Goal: Information Seeking & Learning: Find specific fact

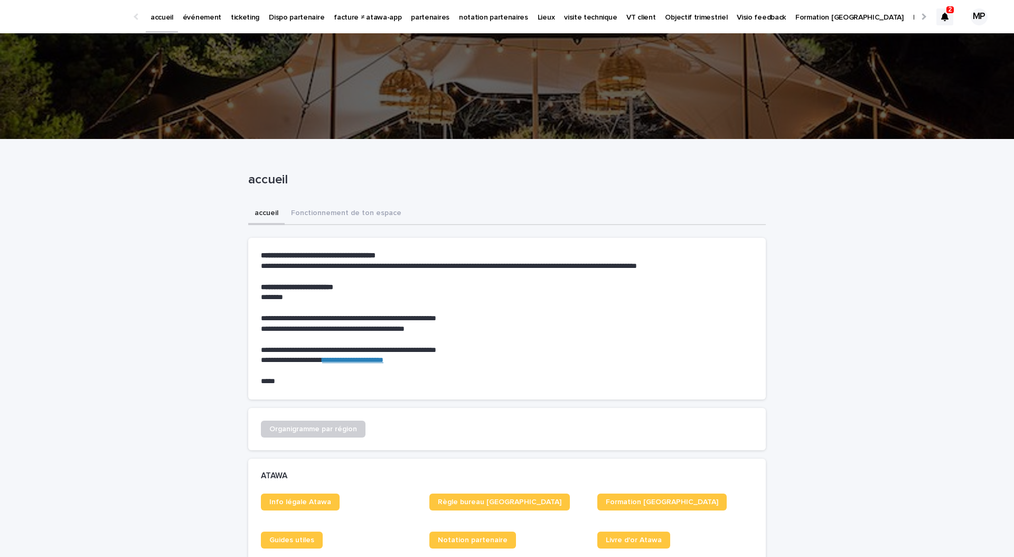
click at [205, 21] on p "événement" at bounding box center [202, 11] width 39 height 22
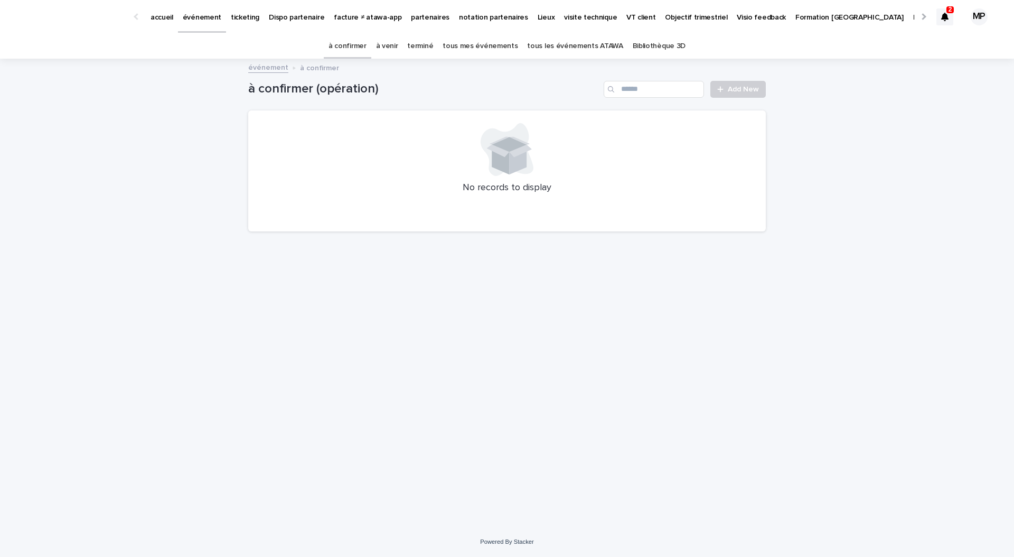
click at [557, 46] on link "tous les événements ATAWA" at bounding box center [575, 46] width 96 height 25
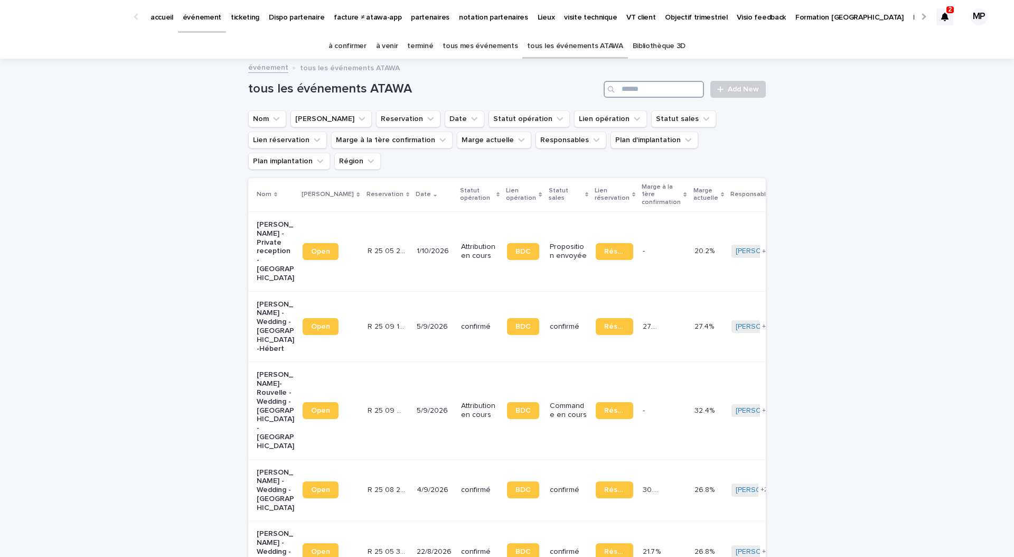
click at [662, 89] on input "Search" at bounding box center [654, 89] width 100 height 17
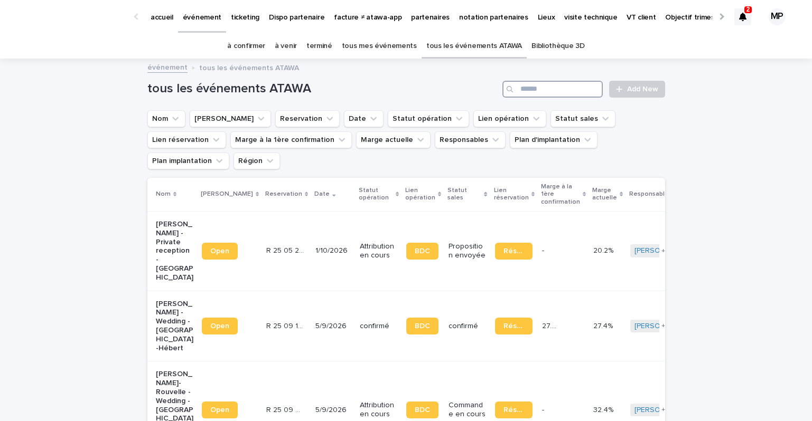
click at [530, 88] on input "Search" at bounding box center [552, 89] width 100 height 17
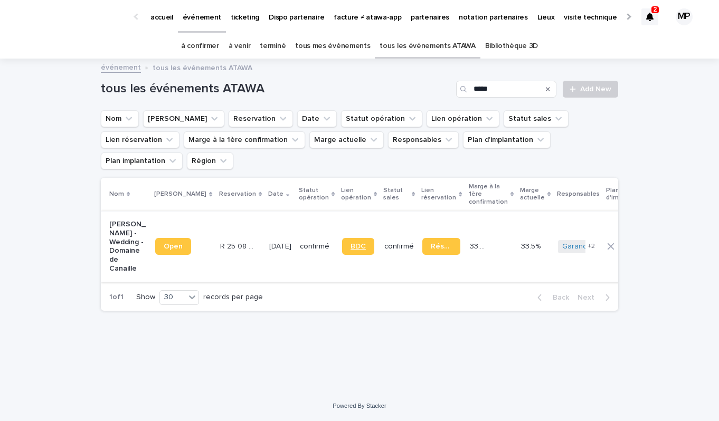
click at [351, 243] on span "BDC" at bounding box center [358, 246] width 15 height 7
click at [491, 90] on input "*****" at bounding box center [506, 89] width 100 height 17
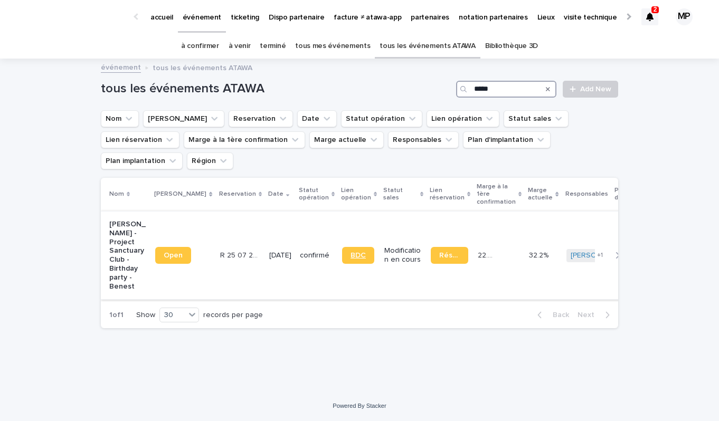
type input "*****"
click at [351, 252] on span "BDC" at bounding box center [358, 255] width 15 height 7
click at [411, 20] on p "partenaires" at bounding box center [430, 11] width 39 height 22
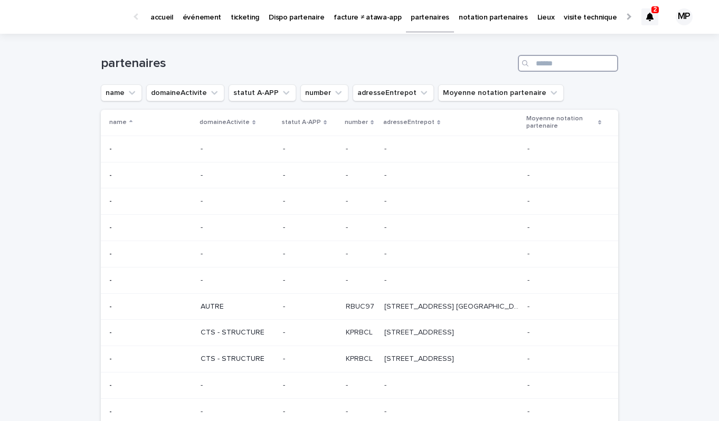
click at [551, 67] on input "Search" at bounding box center [568, 63] width 100 height 17
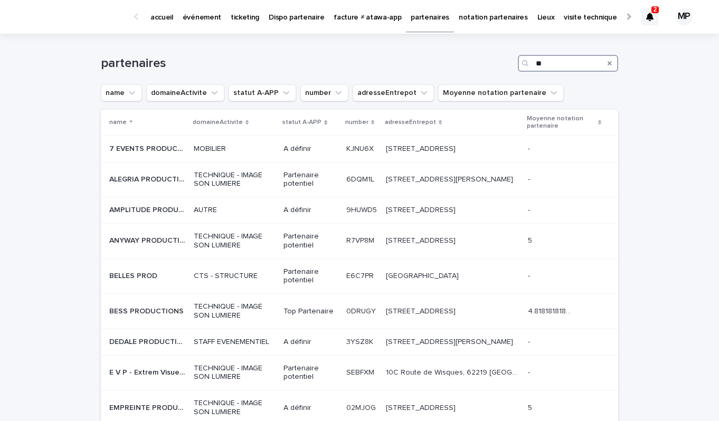
type input "*"
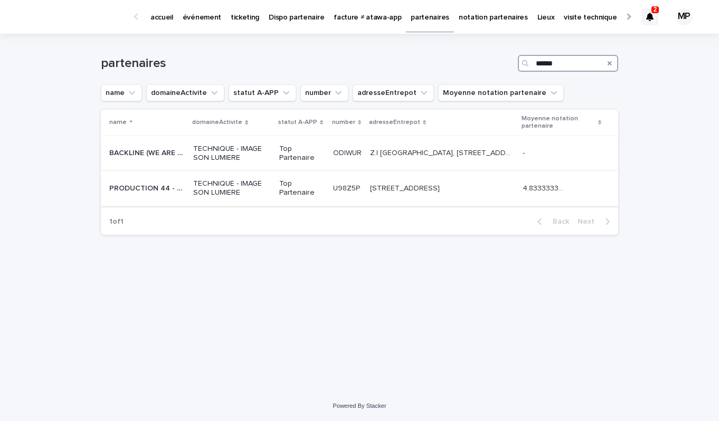
type input "******"
click at [171, 189] on p "PRODUCTION 44 - WE ARE EVENT" at bounding box center [148, 187] width 78 height 11
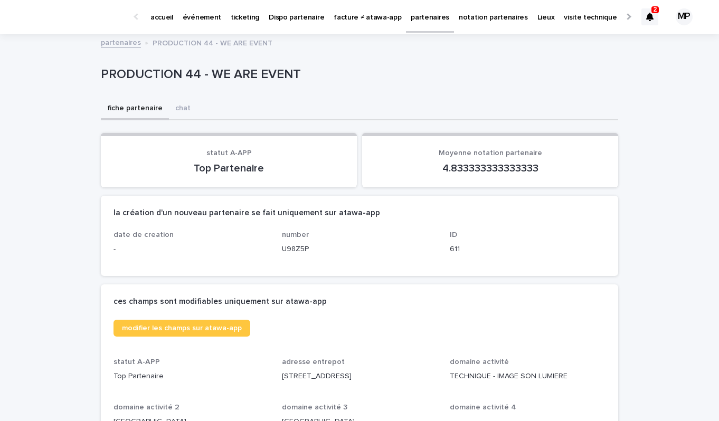
click at [124, 43] on link "partenaires" at bounding box center [121, 42] width 40 height 12
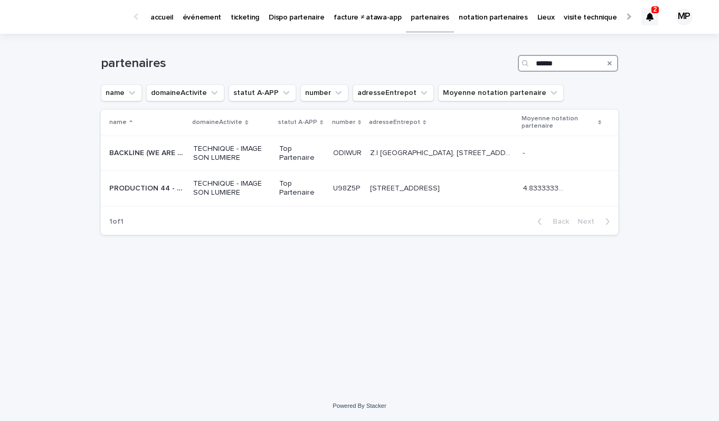
click at [589, 62] on input "******" at bounding box center [568, 63] width 100 height 17
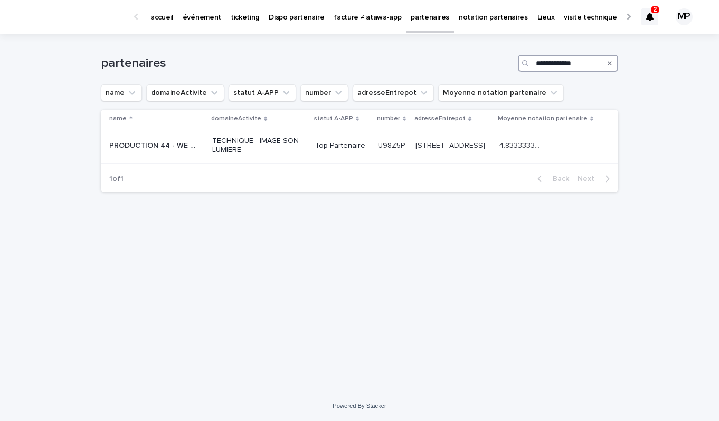
click at [585, 63] on input "**********" at bounding box center [568, 63] width 100 height 17
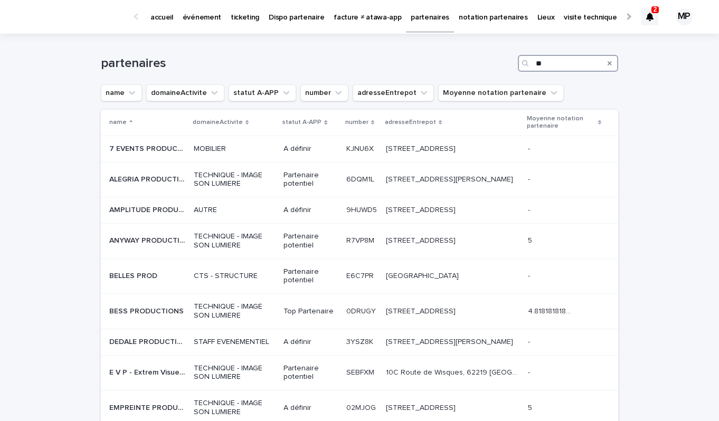
type input "*"
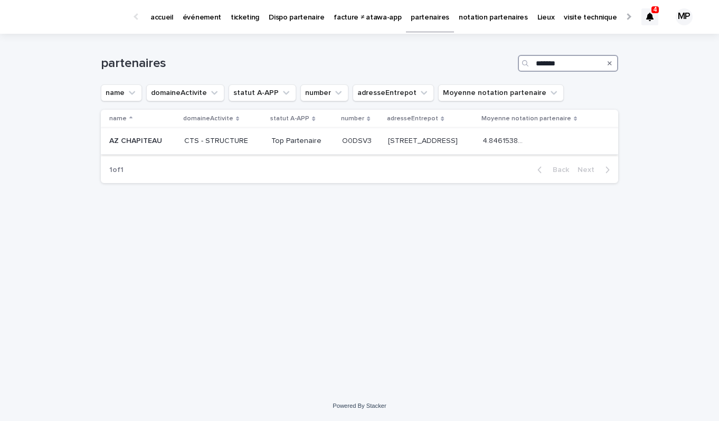
type input "*******"
click at [142, 144] on p "AZ CHAPITEAU" at bounding box center [136, 140] width 55 height 11
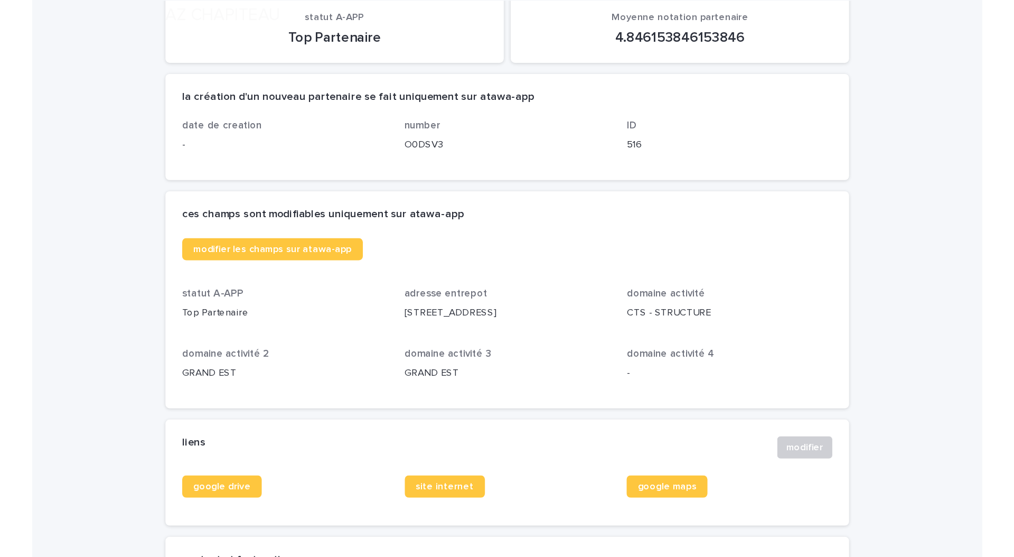
scroll to position [149, 0]
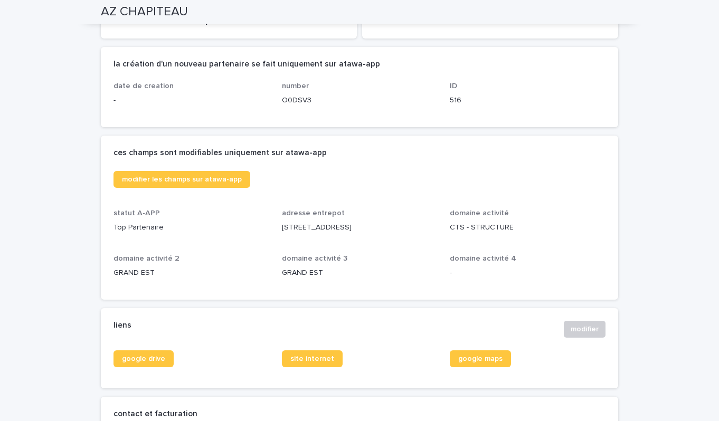
click at [300, 227] on p "ZI Innova 3000, Allée 6 88150 THAON LES VOSGES" at bounding box center [360, 227] width 156 height 11
copy p "ZI Innova 3000, Allée 6 88150 THAON LES VOSGES"
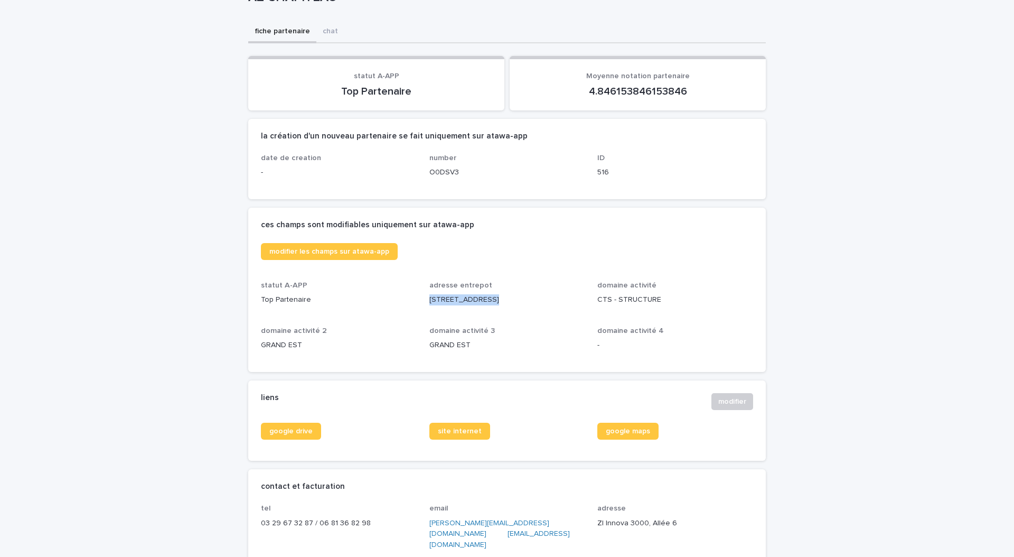
scroll to position [0, 0]
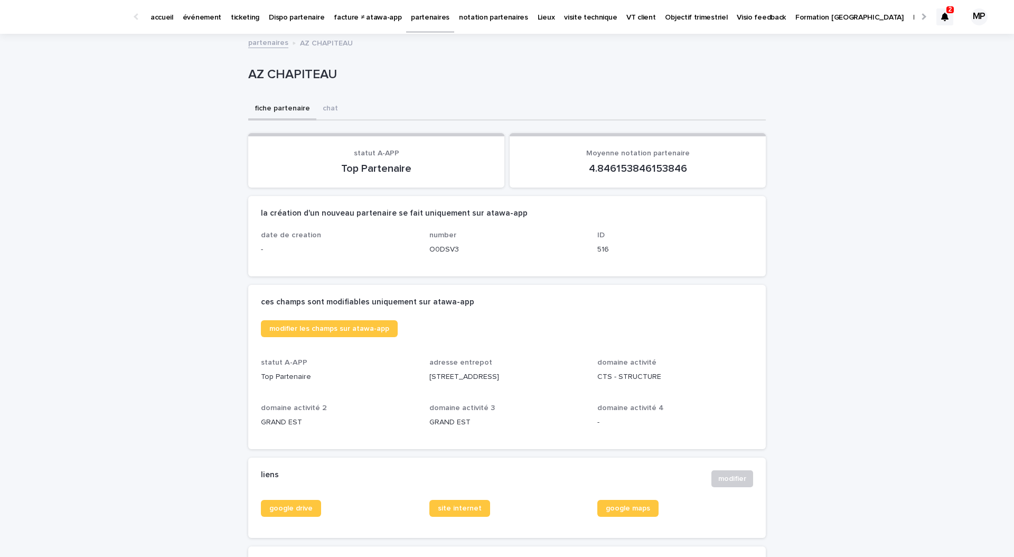
click at [943, 21] on icon at bounding box center [944, 17] width 7 height 8
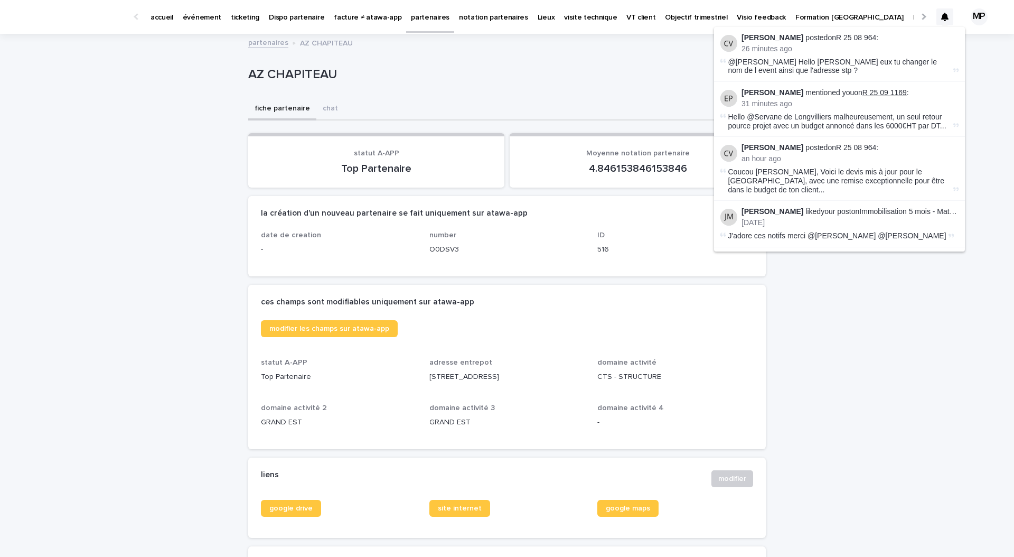
click at [903, 90] on link "R 25 09 1169" at bounding box center [884, 92] width 44 height 8
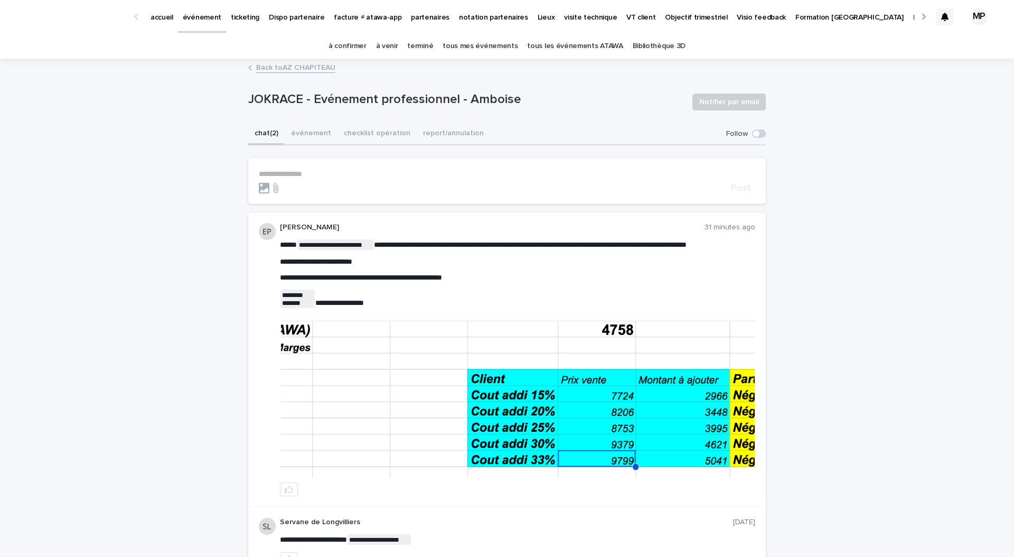
click at [449, 409] on img at bounding box center [518, 399] width 474 height 157
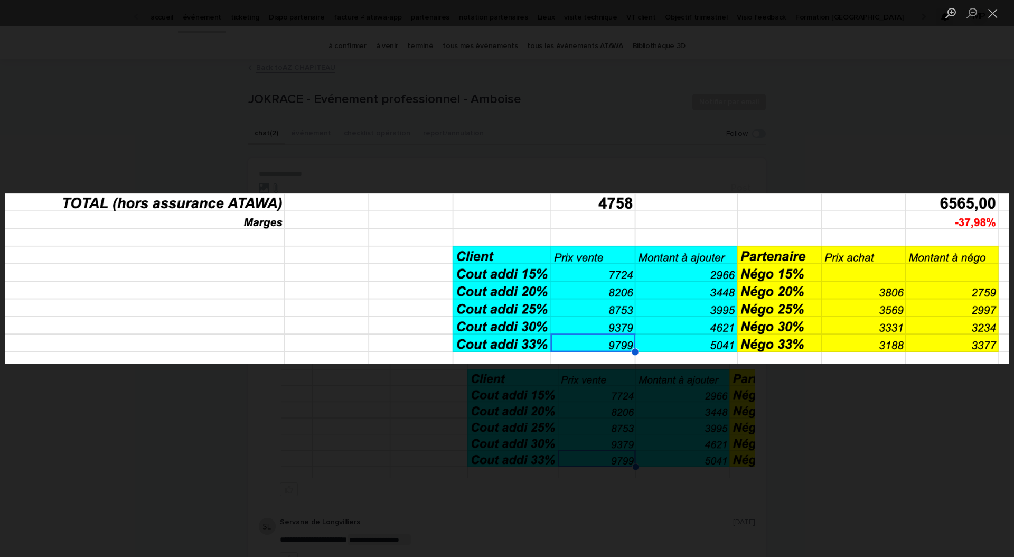
click at [776, 401] on div "Lightbox" at bounding box center [507, 278] width 1014 height 557
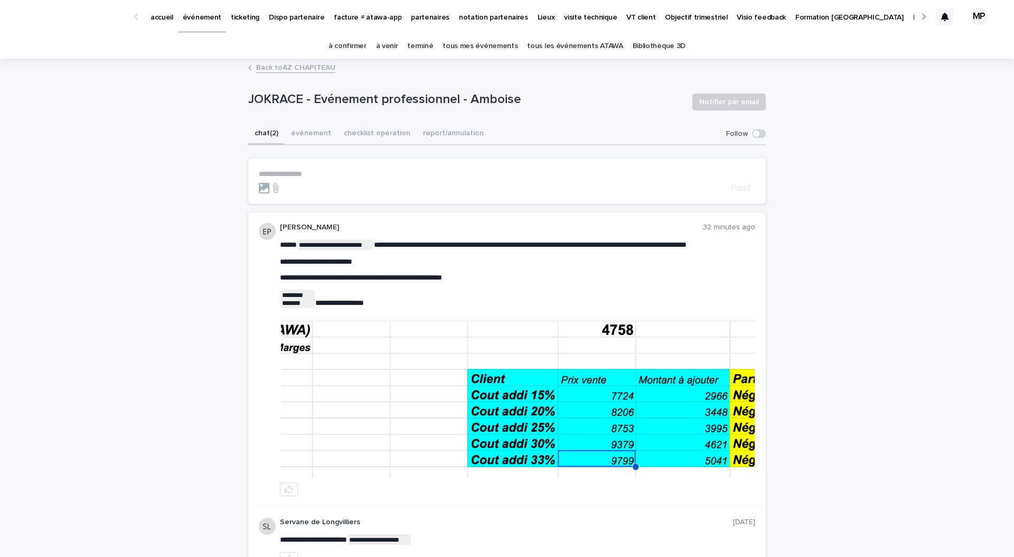
click at [411, 17] on p "partenaires" at bounding box center [430, 11] width 39 height 22
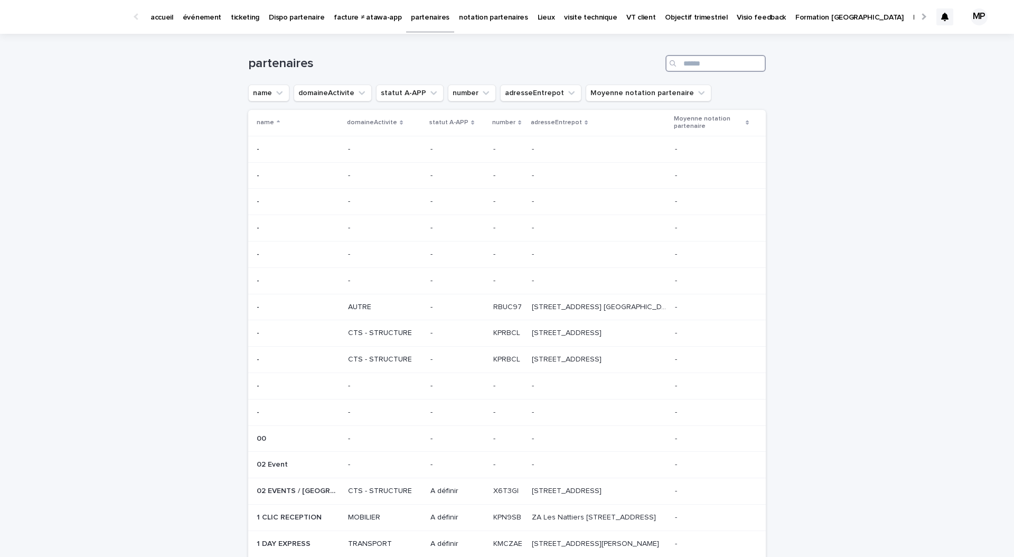
click at [701, 59] on input "Search" at bounding box center [715, 63] width 100 height 17
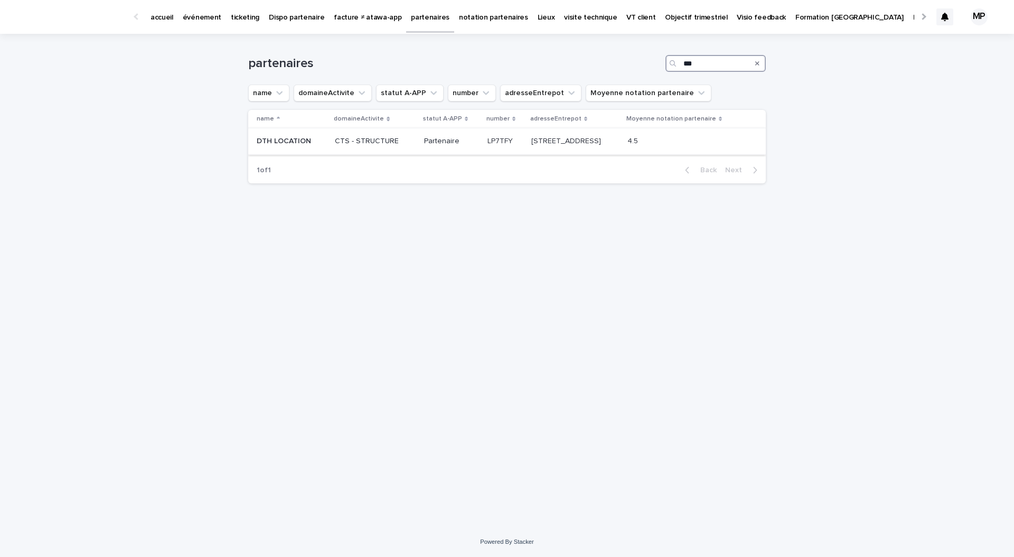
type input "***"
click at [331, 151] on td "CTS - STRUCTURE" at bounding box center [375, 141] width 89 height 26
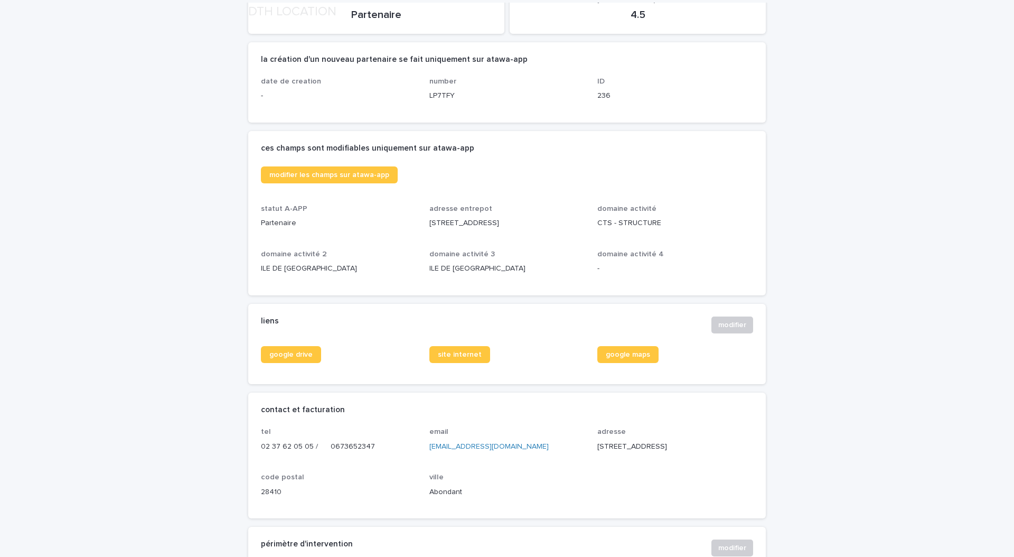
scroll to position [176, 0]
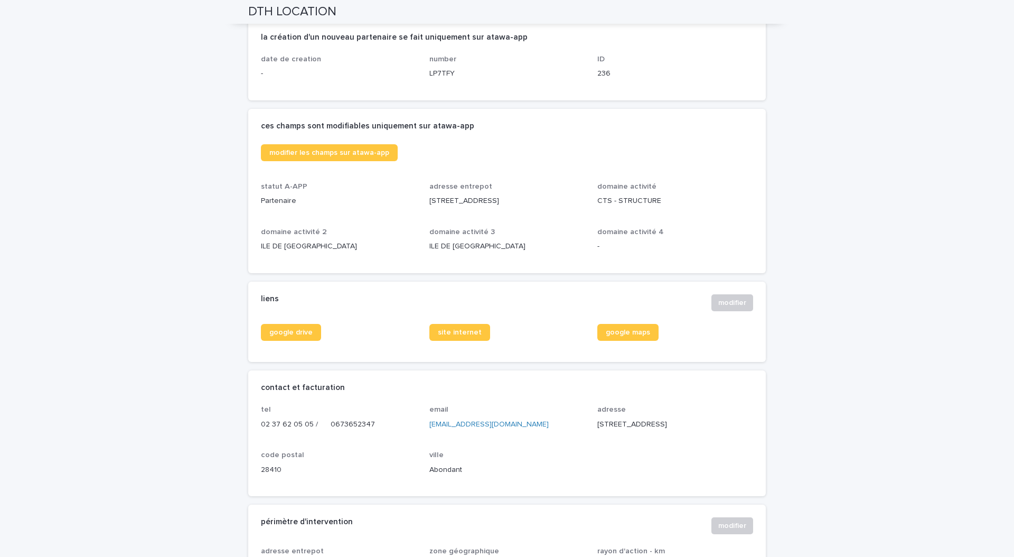
click at [472, 202] on p "10 rue des minières - 28410 Abondant 28410 Abondant" at bounding box center [507, 200] width 156 height 11
copy p "10 rue des minières - 28410 Abondant 28410 Abondant"
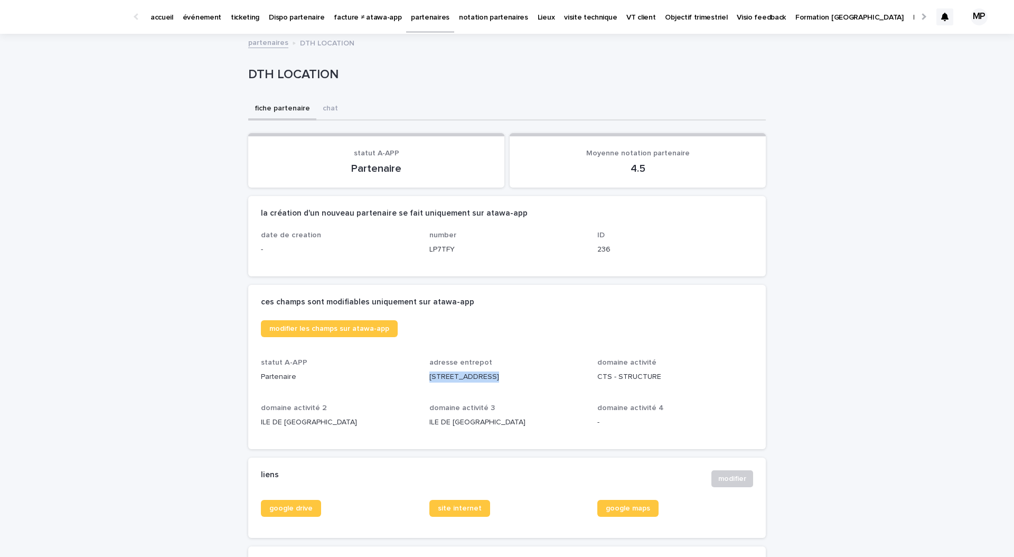
click at [203, 19] on p "événement" at bounding box center [202, 11] width 39 height 22
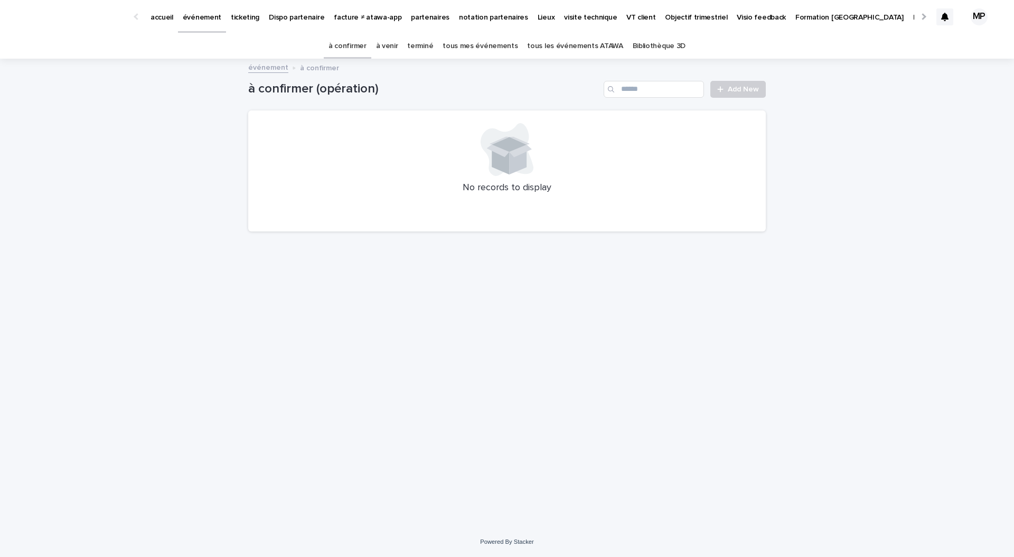
click at [586, 55] on link "tous les événements ATAWA" at bounding box center [575, 46] width 96 height 25
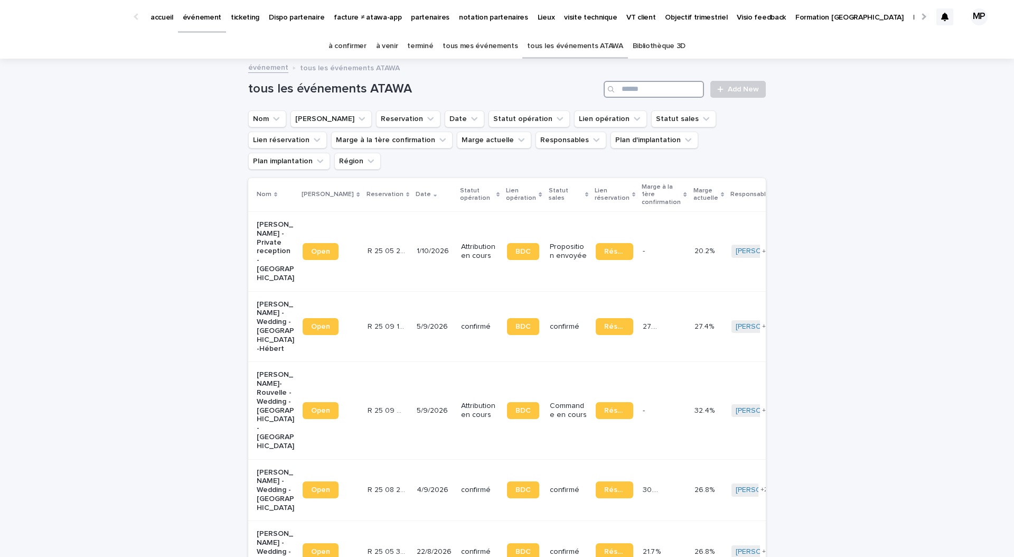
click at [668, 86] on input "Search" at bounding box center [654, 89] width 100 height 17
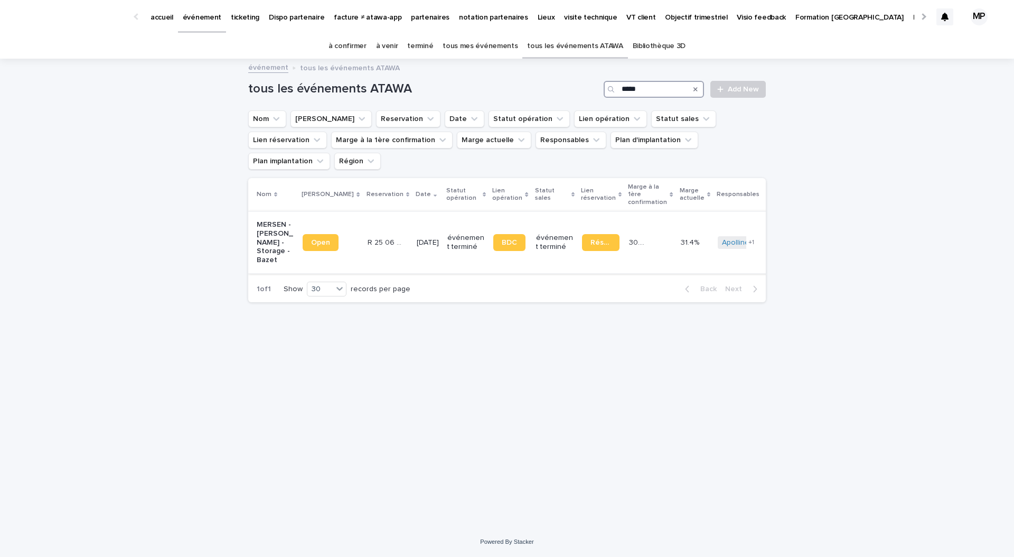
type input "*****"
click at [279, 220] on p "MERSEN - Cheick Tidiane Sylla - Storage - Bazet" at bounding box center [275, 242] width 37 height 44
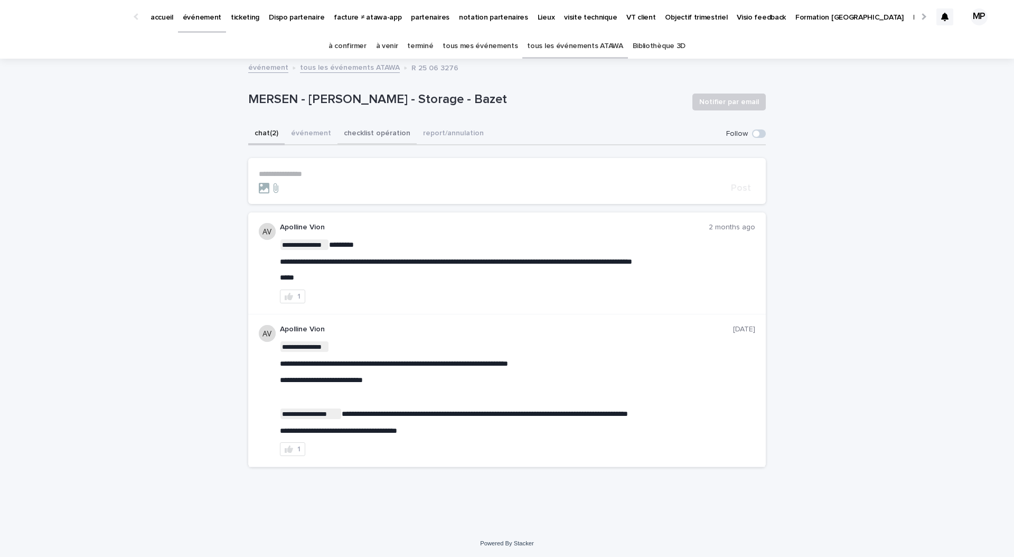
click at [390, 134] on button "checklist opération" at bounding box center [376, 134] width 79 height 22
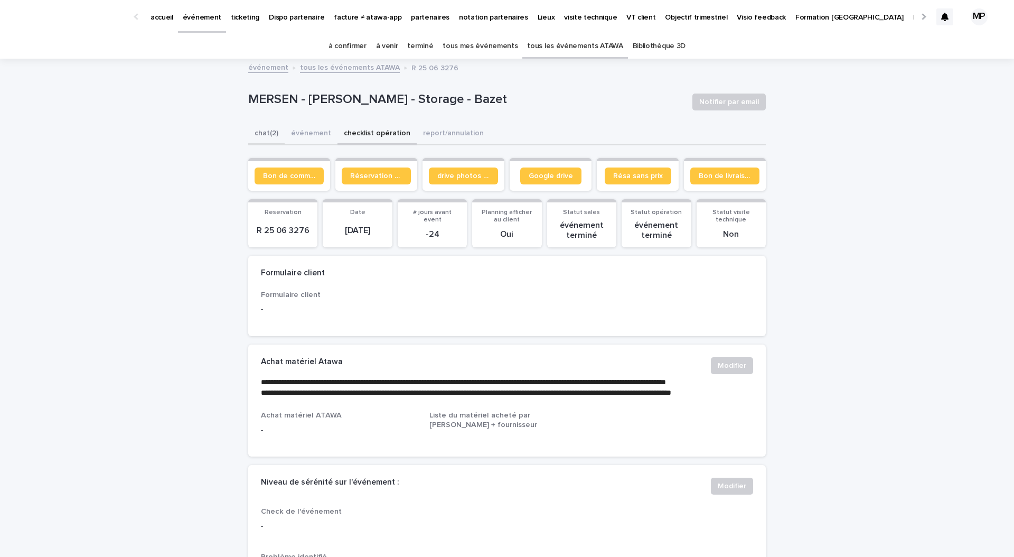
click at [270, 137] on button "chat (2)" at bounding box center [266, 134] width 36 height 22
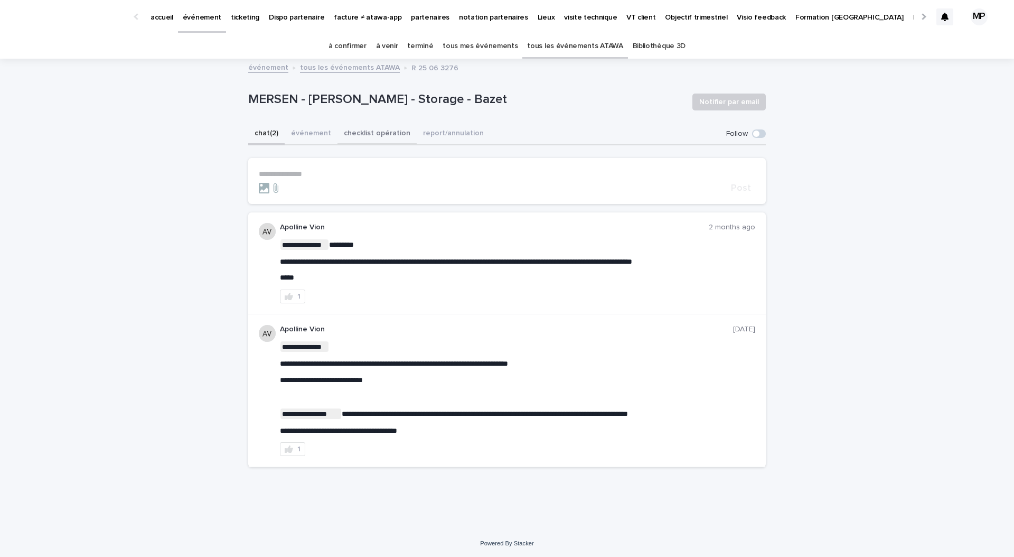
click at [375, 130] on button "checklist opération" at bounding box center [376, 134] width 79 height 22
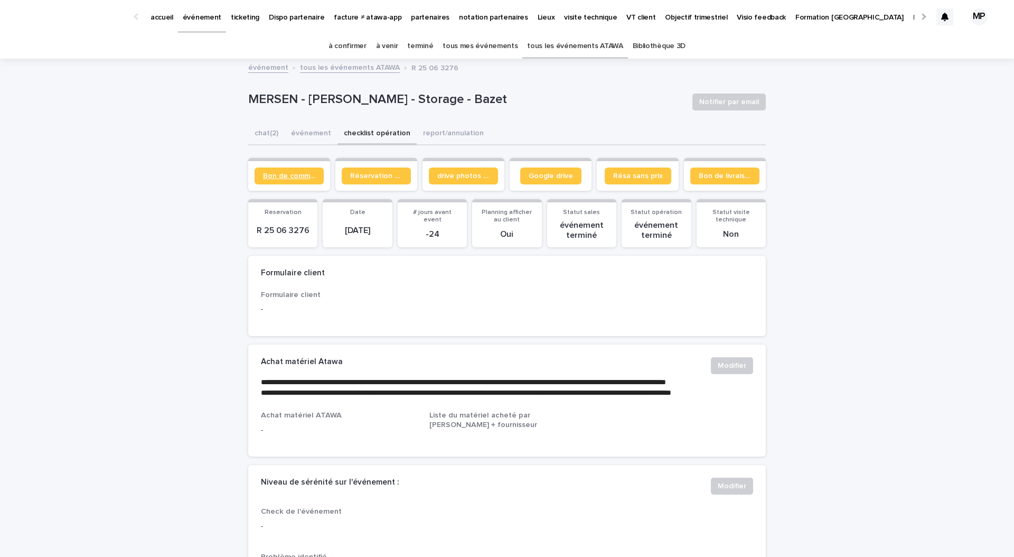
click at [292, 174] on span "Bon de commande" at bounding box center [289, 175] width 52 height 7
click at [386, 177] on span "Réservation client" at bounding box center [376, 175] width 52 height 7
click at [303, 135] on button "événement" at bounding box center [311, 134] width 53 height 22
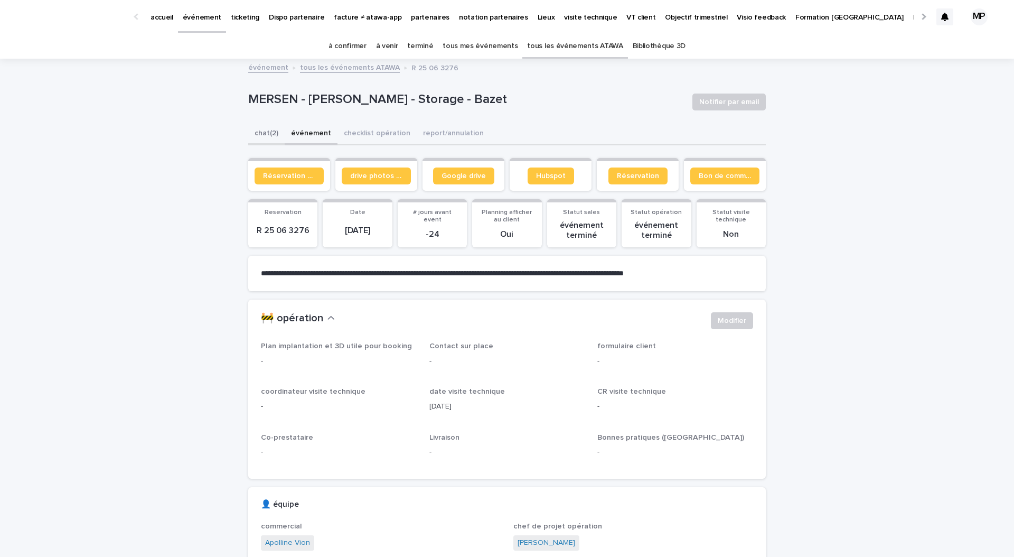
click at [275, 134] on button "chat (2)" at bounding box center [266, 134] width 36 height 22
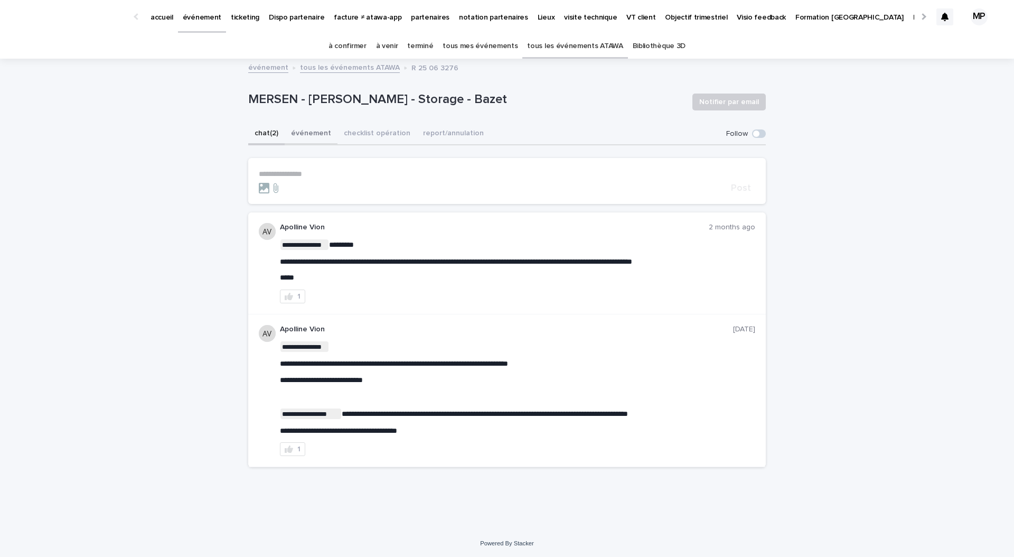
click at [315, 133] on button "événement" at bounding box center [311, 134] width 53 height 22
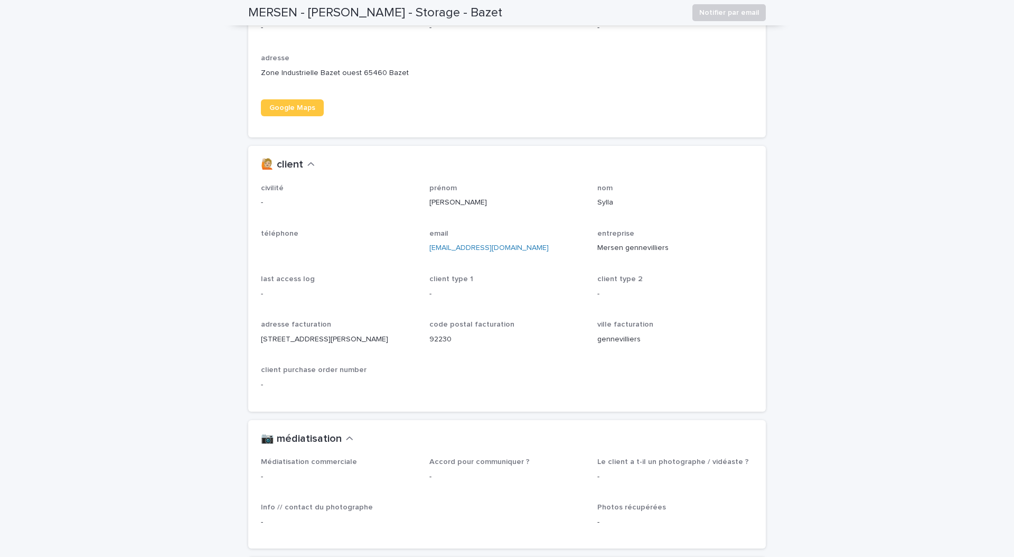
scroll to position [912, 0]
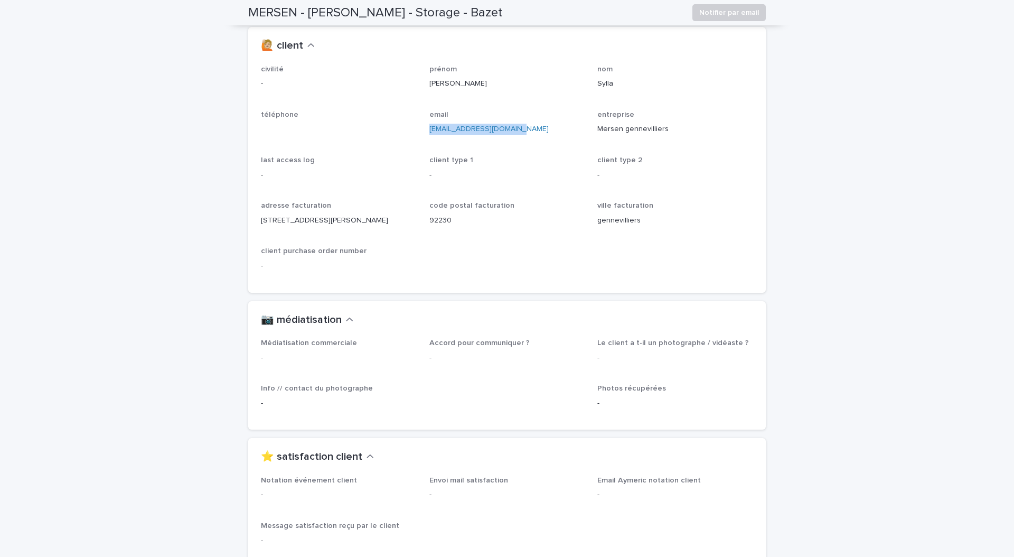
drag, startPoint x: 512, startPoint y: 130, endPoint x: 429, endPoint y: 129, distance: 83.5
click at [429, 129] on p "cheick.sylla@mersen.com" at bounding box center [507, 129] width 156 height 11
copy link "cheick.sylla@mersen.com"
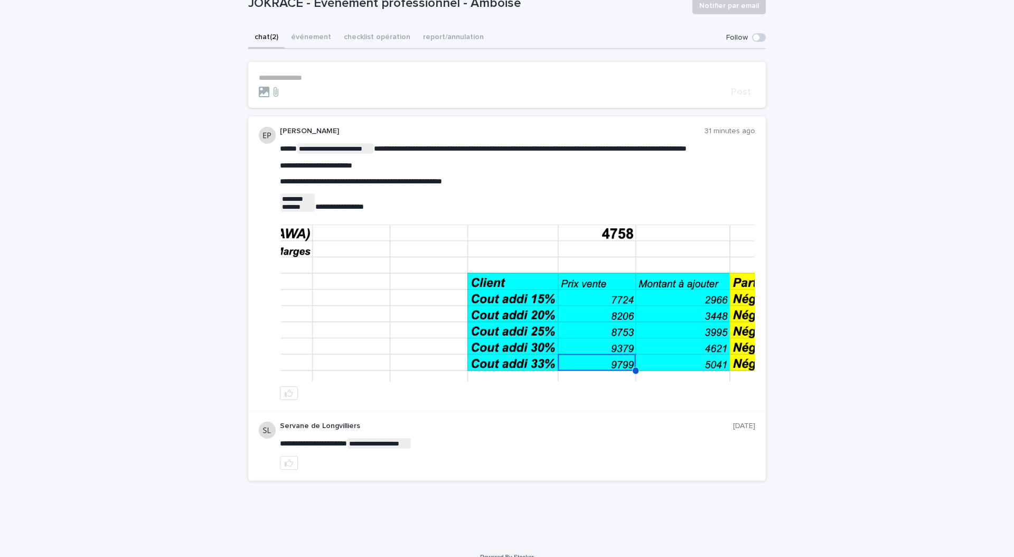
scroll to position [95, 0]
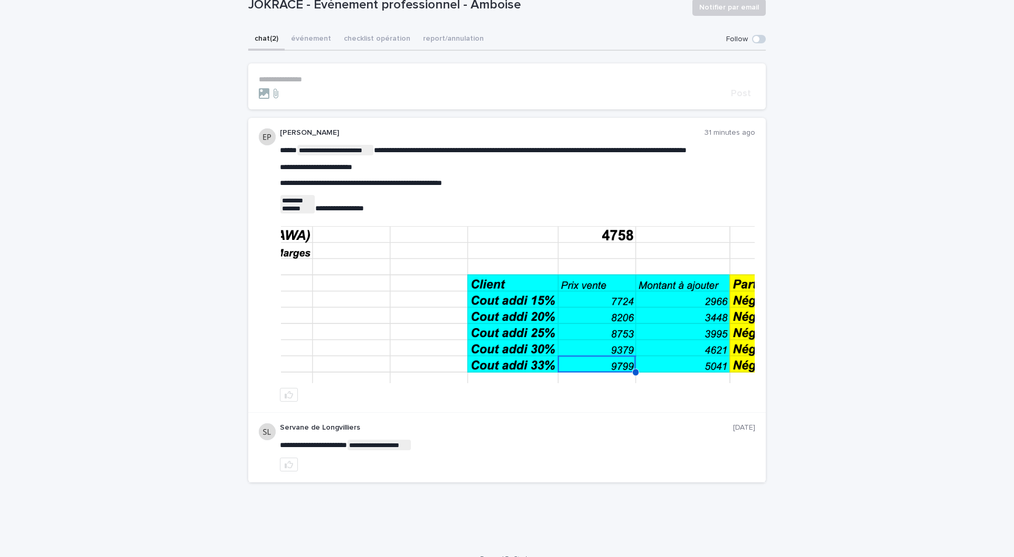
click at [418, 335] on img at bounding box center [518, 304] width 474 height 157
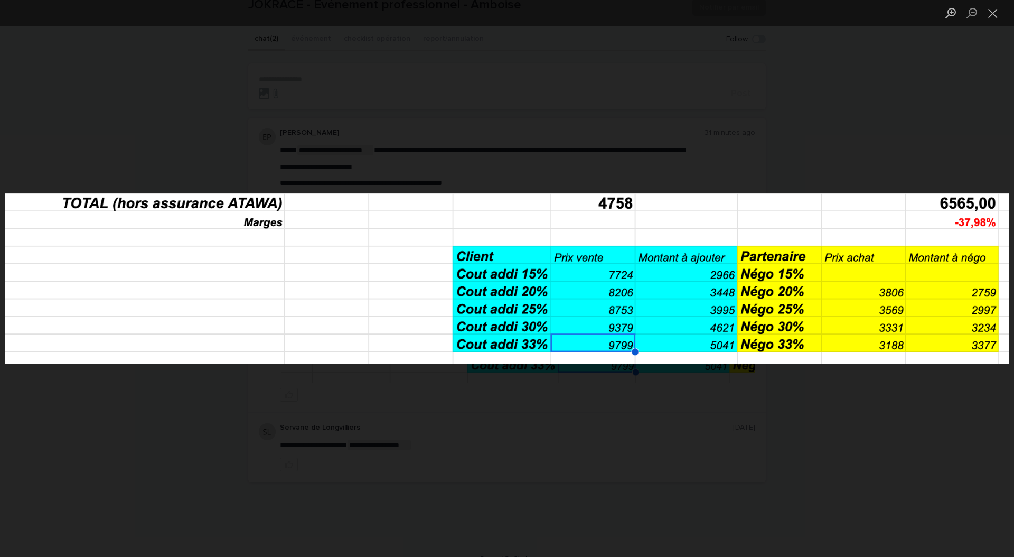
click at [798, 426] on div "Lightbox" at bounding box center [507, 278] width 1014 height 557
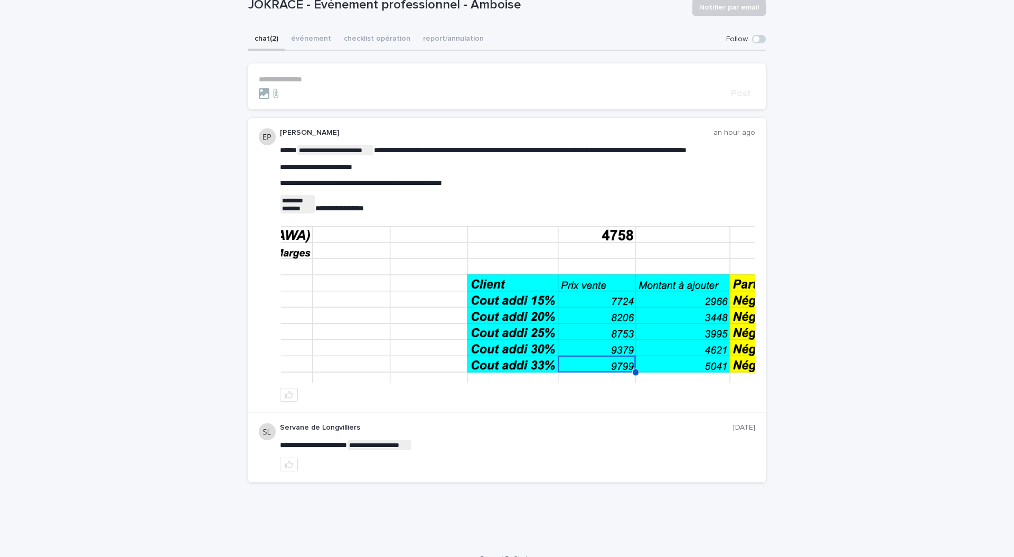
click at [496, 313] on img at bounding box center [518, 304] width 474 height 157
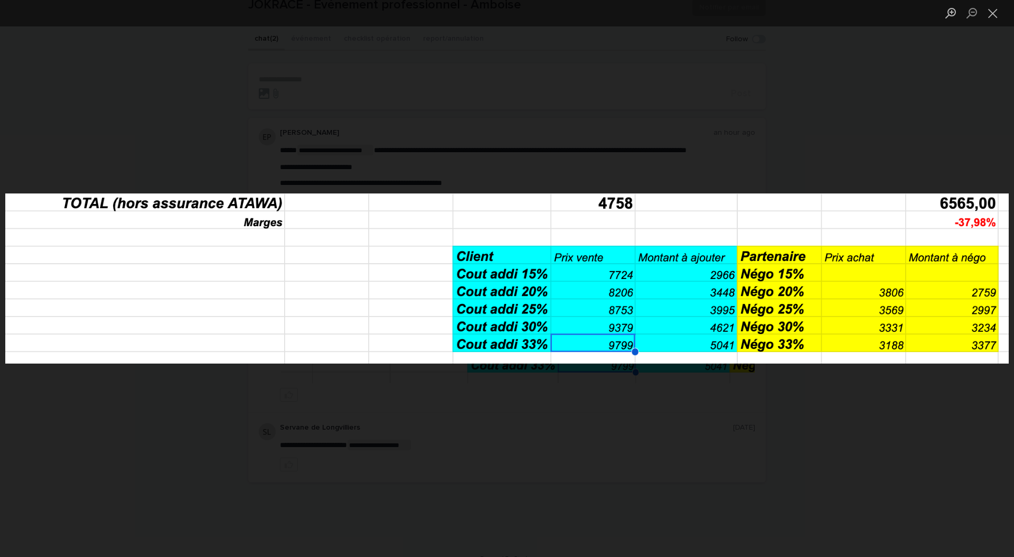
click at [855, 411] on div "Lightbox" at bounding box center [507, 278] width 1014 height 557
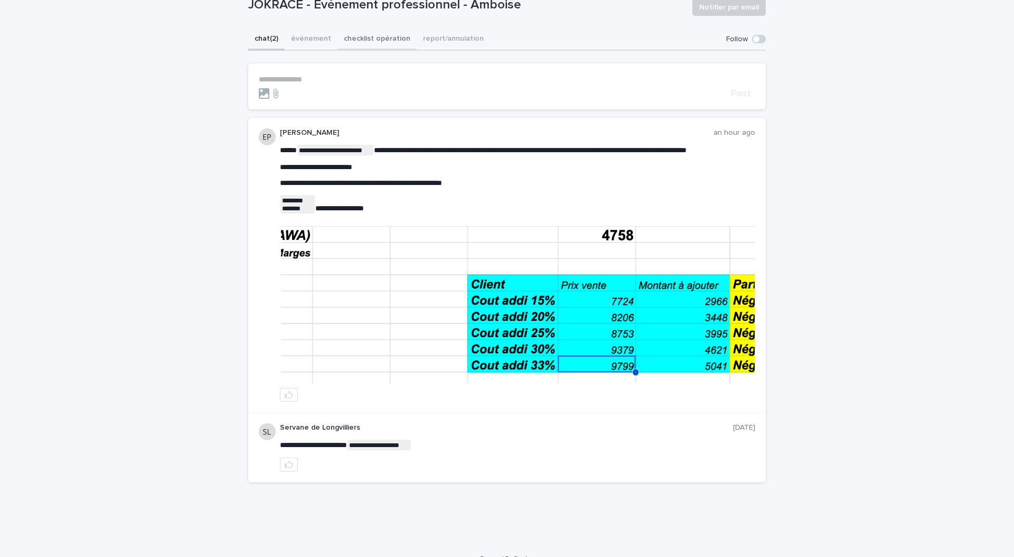
click at [364, 37] on div "**********" at bounding box center [507, 260] width 518 height 463
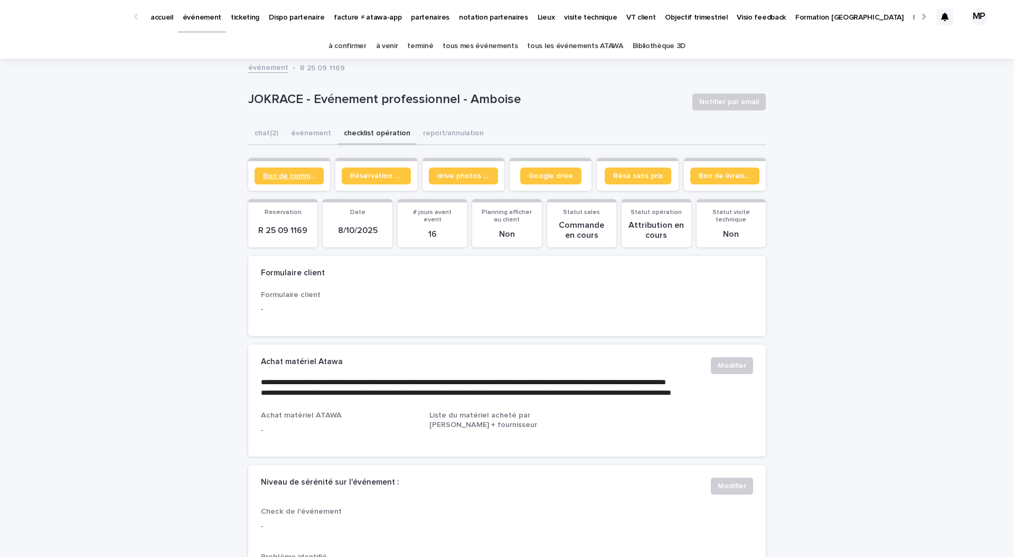
click at [295, 180] on link "Bon de commande" at bounding box center [289, 175] width 69 height 17
click at [287, 134] on button "événement" at bounding box center [311, 134] width 53 height 22
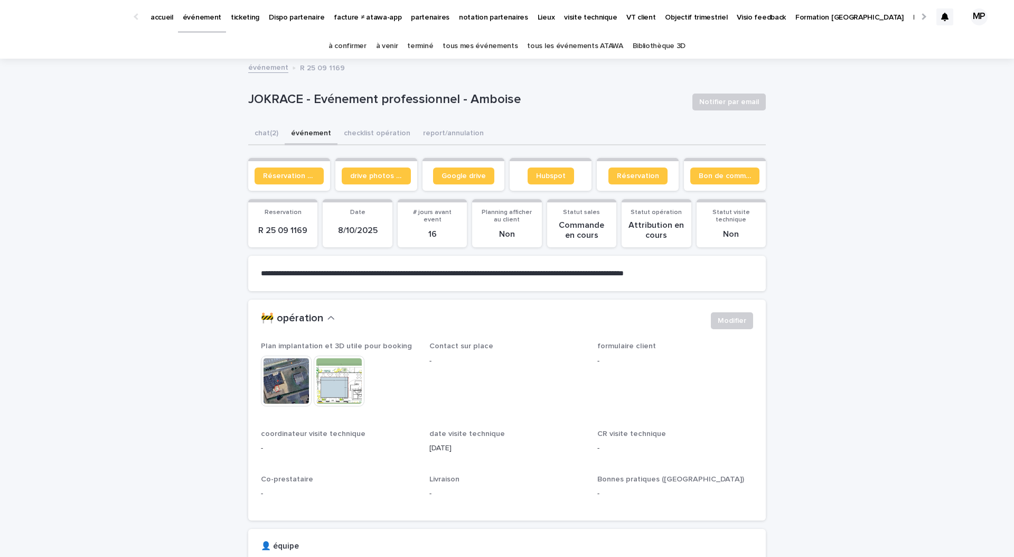
click at [287, 390] on img at bounding box center [286, 380] width 51 height 51
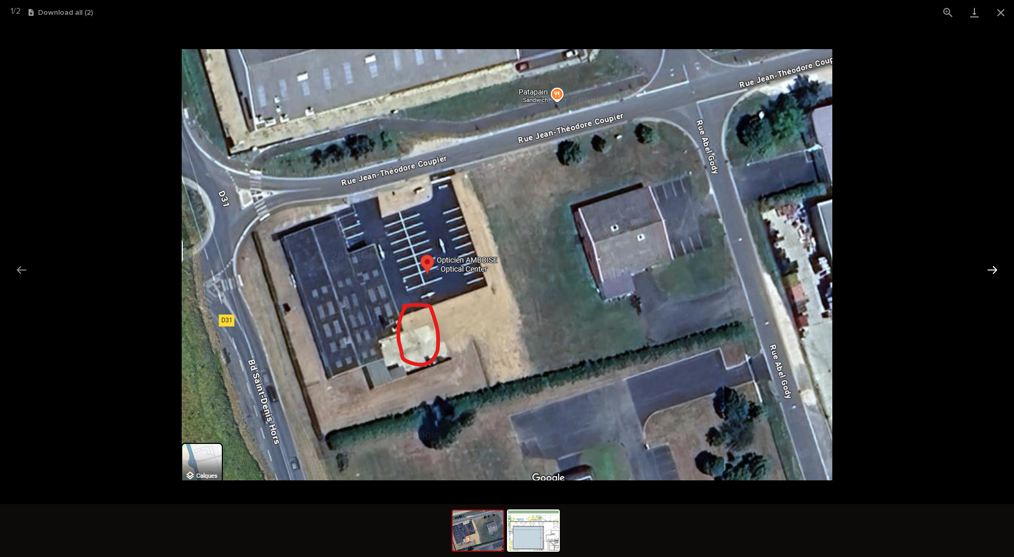
click at [991, 269] on button "Next slide" at bounding box center [992, 269] width 22 height 21
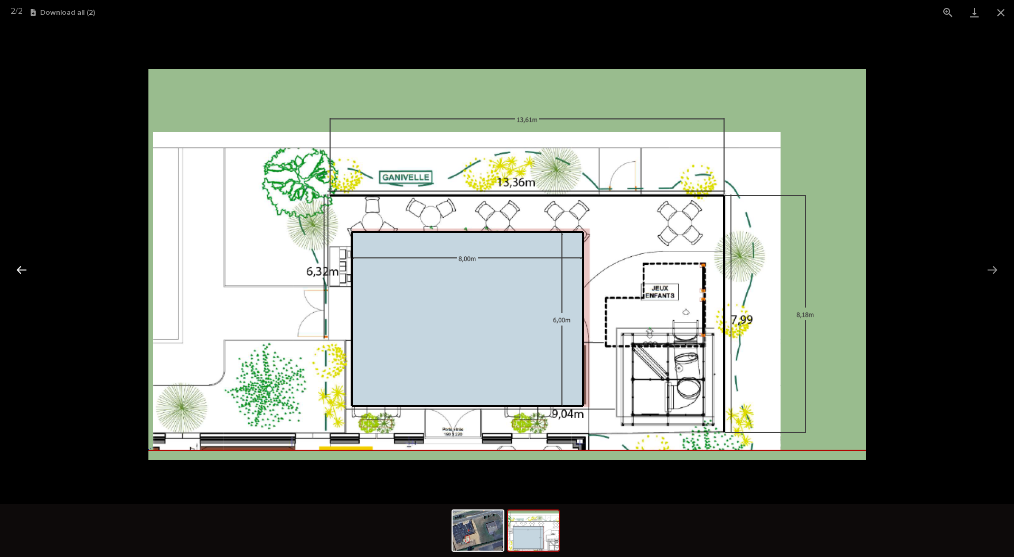
click at [23, 271] on button "Previous slide" at bounding box center [22, 269] width 22 height 21
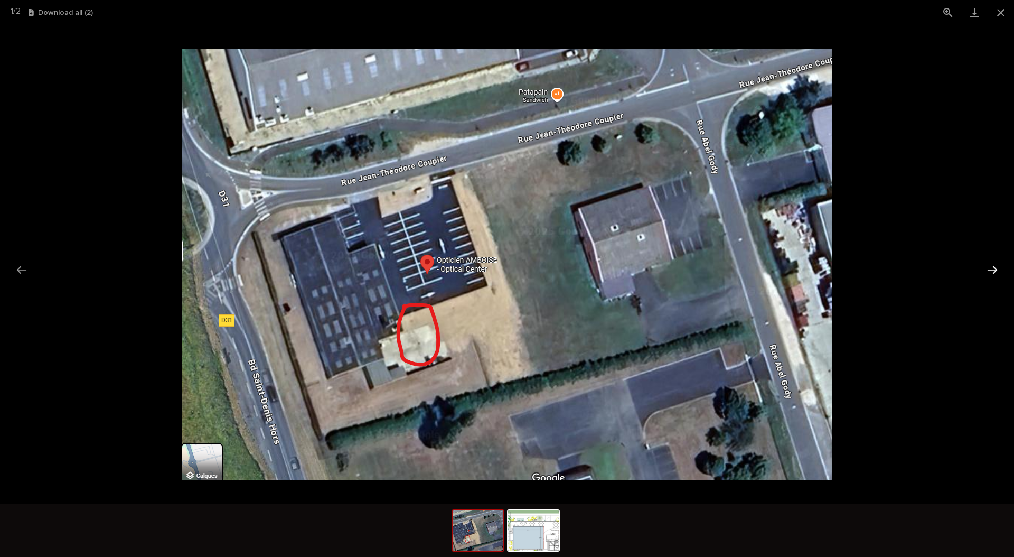
click at [991, 267] on button "Next slide" at bounding box center [992, 269] width 22 height 21
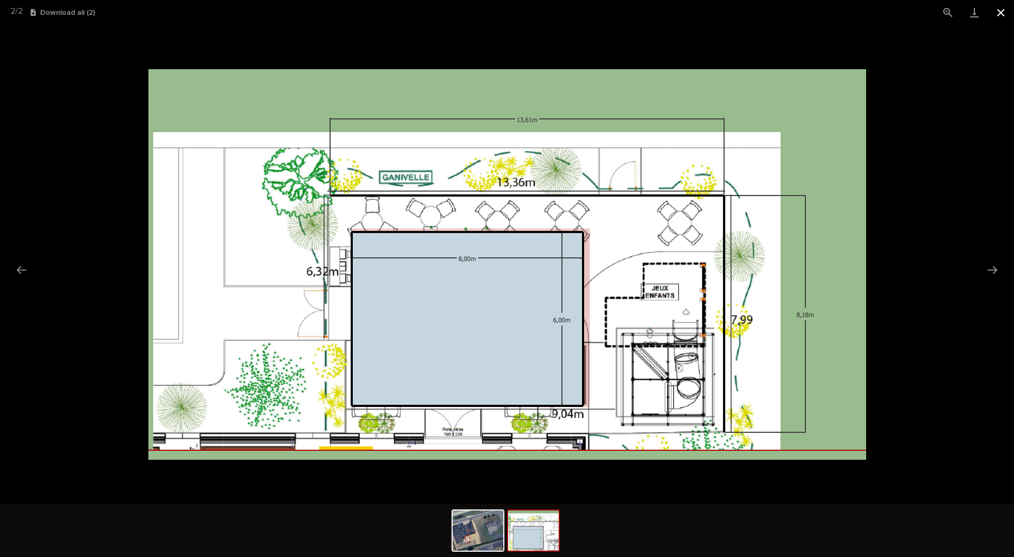
click at [998, 8] on button "Close gallery" at bounding box center [1001, 12] width 26 height 25
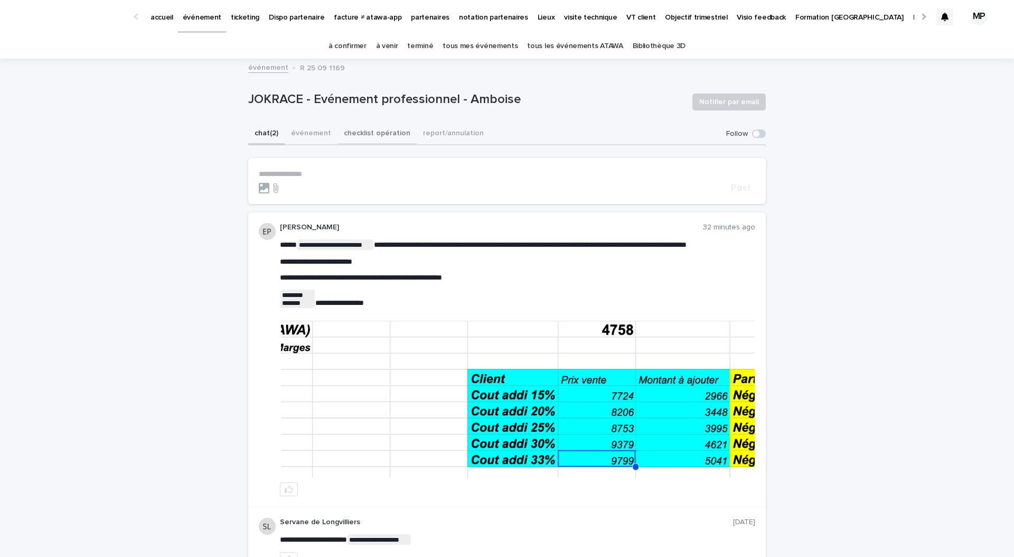
click at [360, 134] on button "checklist opération" at bounding box center [376, 134] width 79 height 22
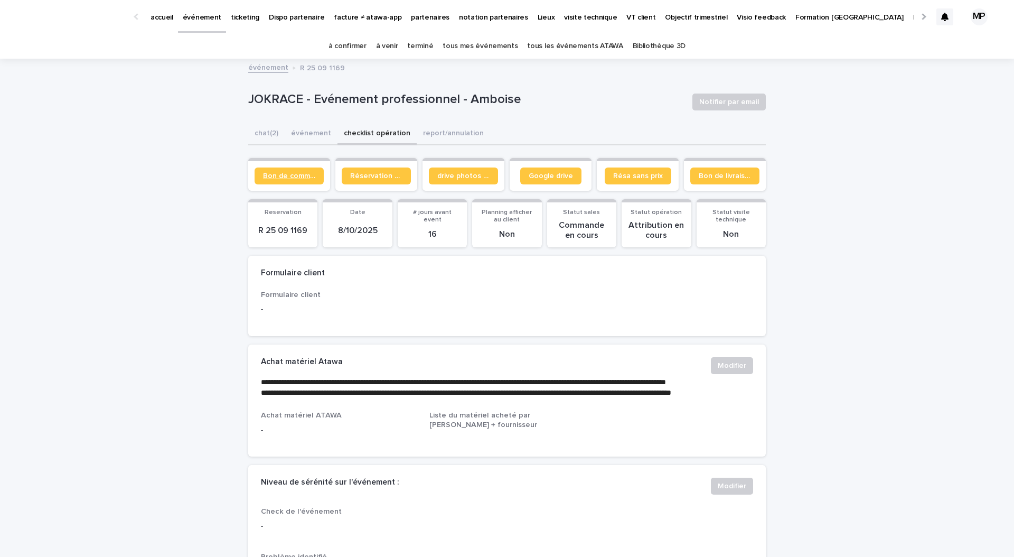
click at [296, 179] on span "Bon de commande" at bounding box center [289, 175] width 52 height 7
click at [542, 172] on span "Google drive" at bounding box center [551, 175] width 44 height 7
click at [417, 20] on p "partenaires" at bounding box center [430, 11] width 39 height 22
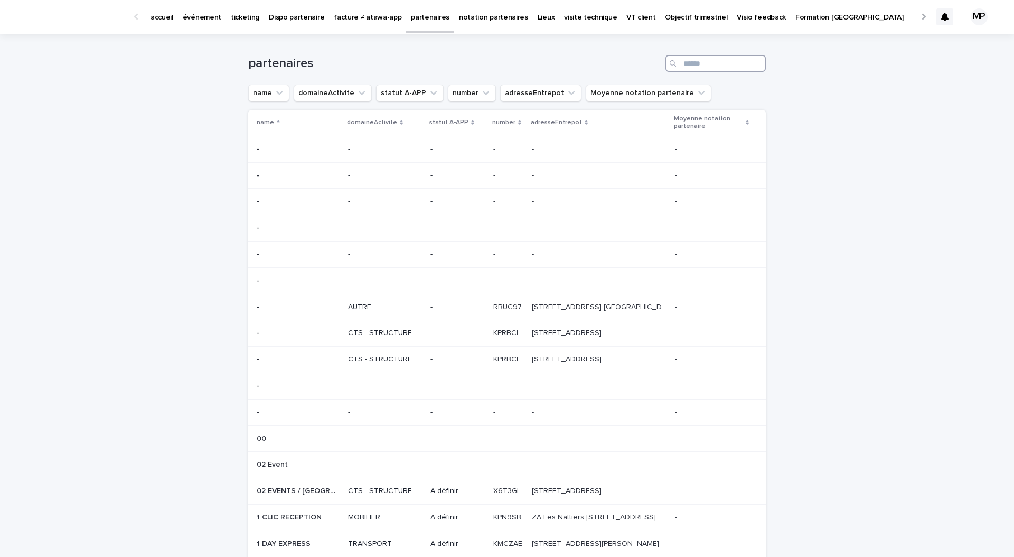
click at [697, 67] on input "Search" at bounding box center [715, 63] width 100 height 17
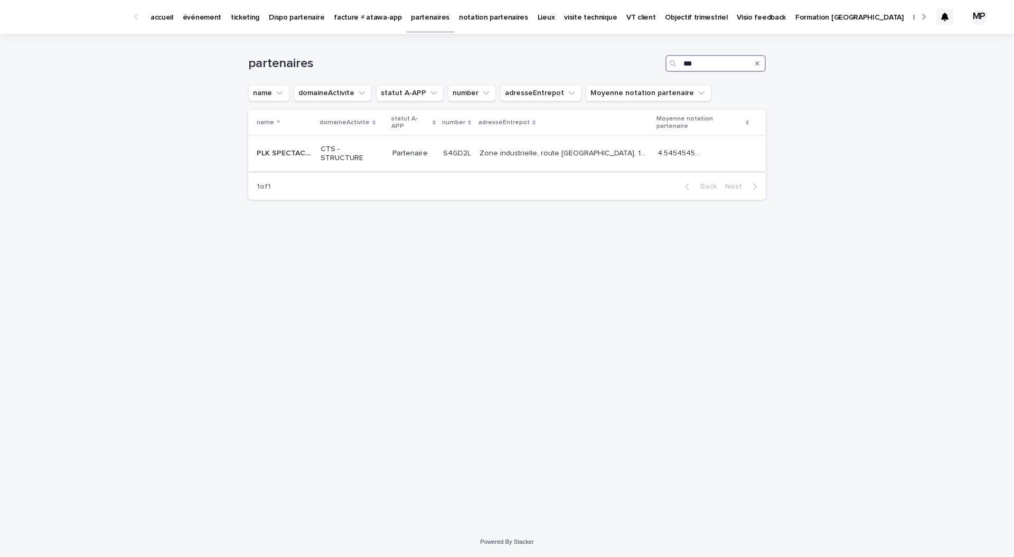
type input "***"
click at [302, 147] on p "PLK SPECTACLE" at bounding box center [286, 152] width 58 height 11
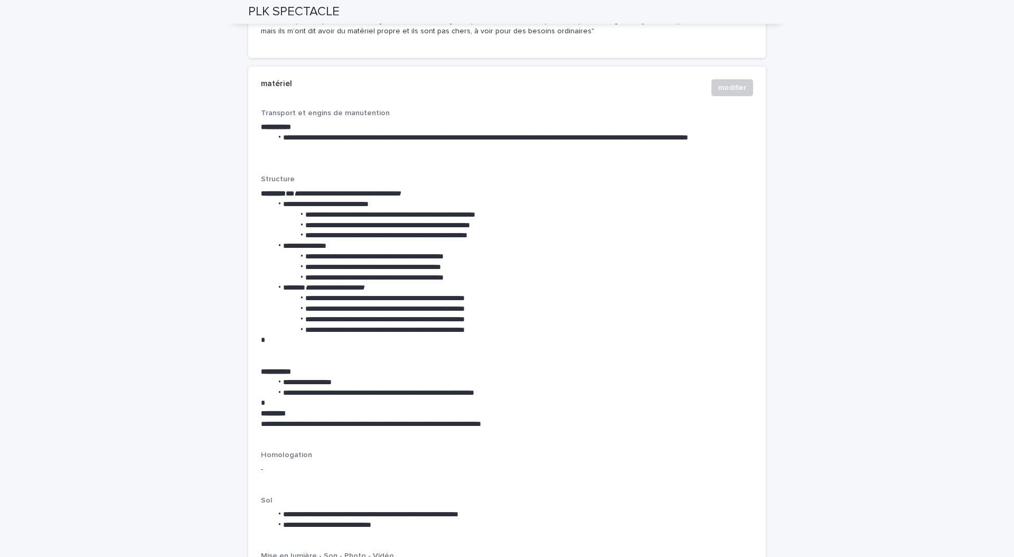
scroll to position [1341, 0]
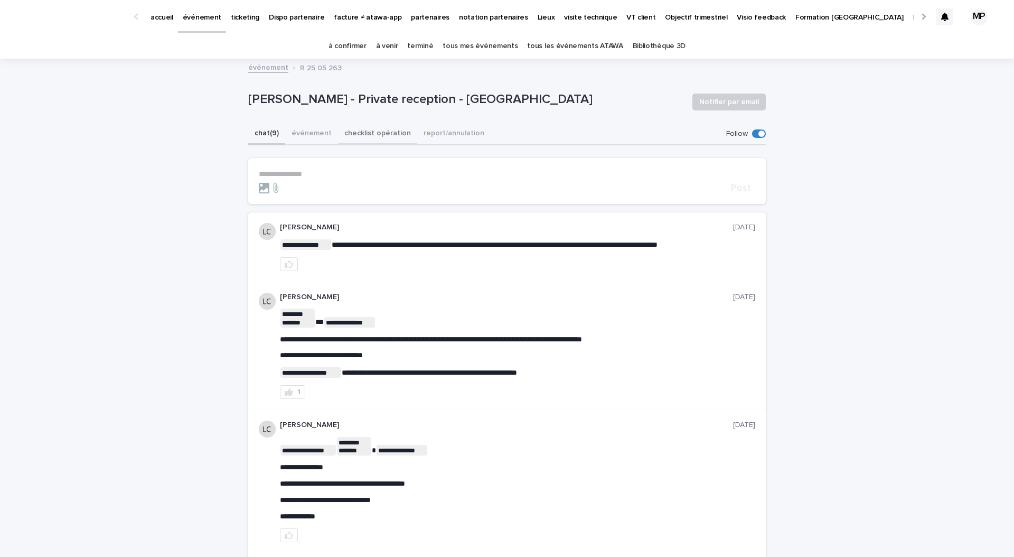
click at [380, 130] on button "checklist opération" at bounding box center [377, 134] width 79 height 22
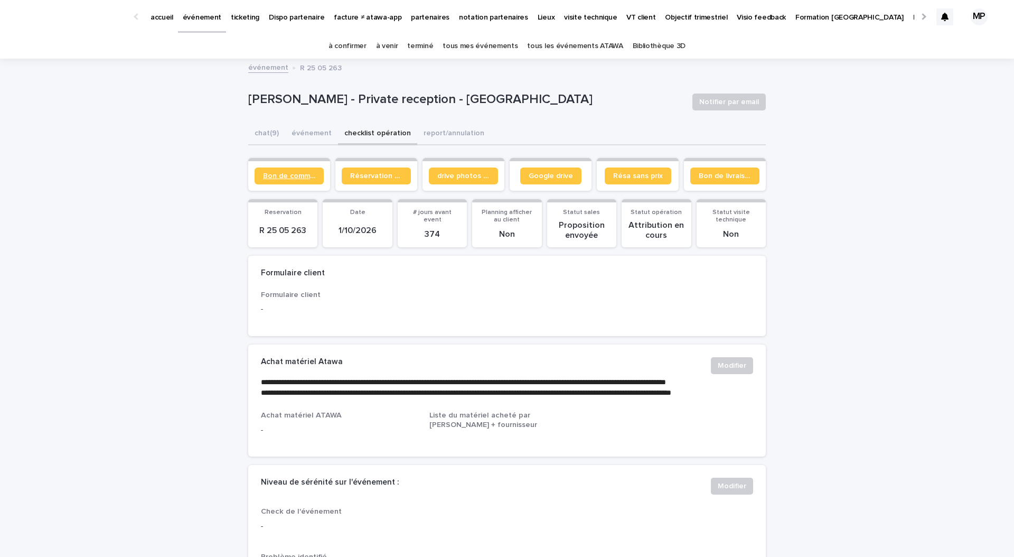
click at [297, 180] on link "Bon de commande" at bounding box center [289, 175] width 69 height 17
click at [580, 50] on link "tous les événements ATAWA" at bounding box center [575, 46] width 96 height 25
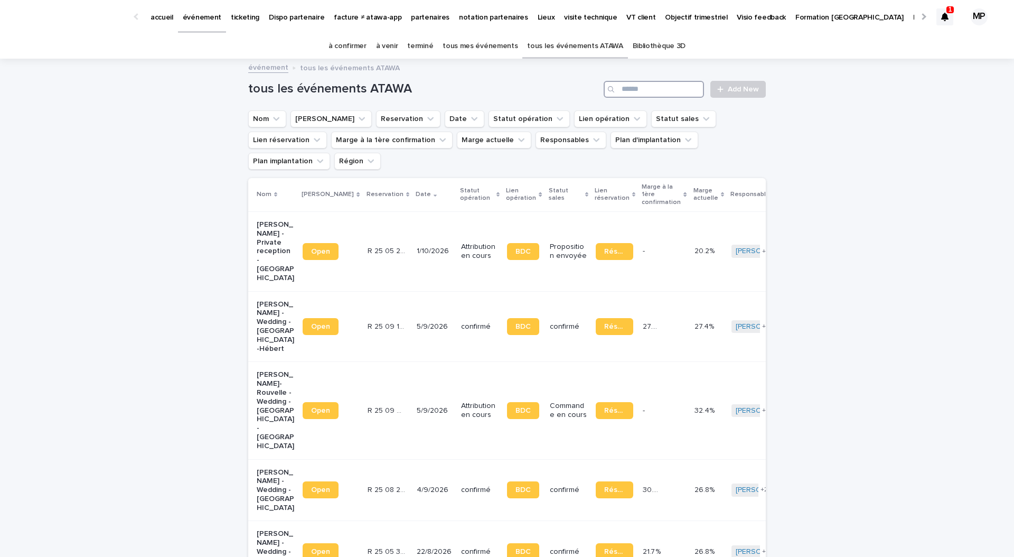
click at [653, 90] on input "Search" at bounding box center [654, 89] width 100 height 17
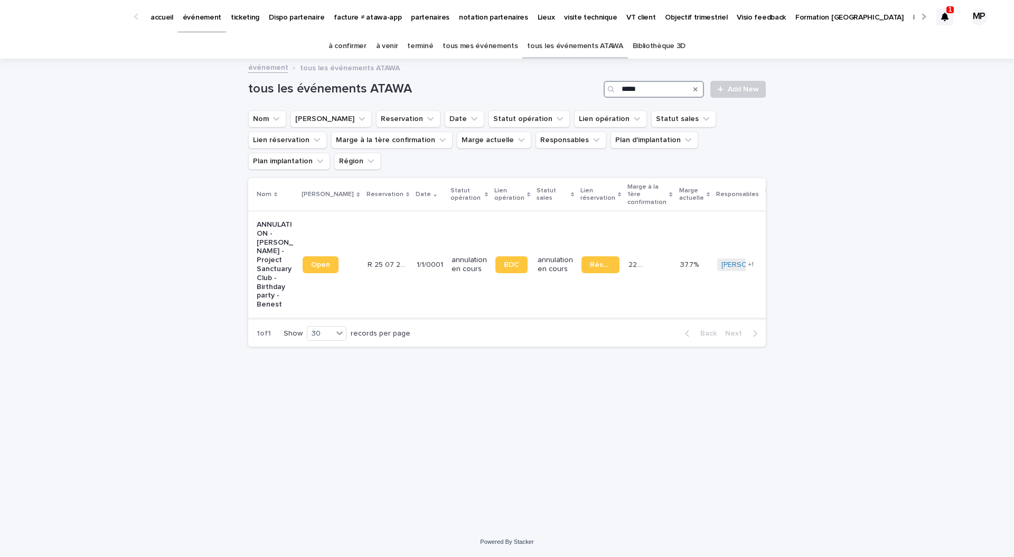
type input "*****"
click at [283, 227] on p "ANNULATION - Subhi Barakat - Project Sanctuary Club - Birthday party - Benest" at bounding box center [275, 264] width 37 height 89
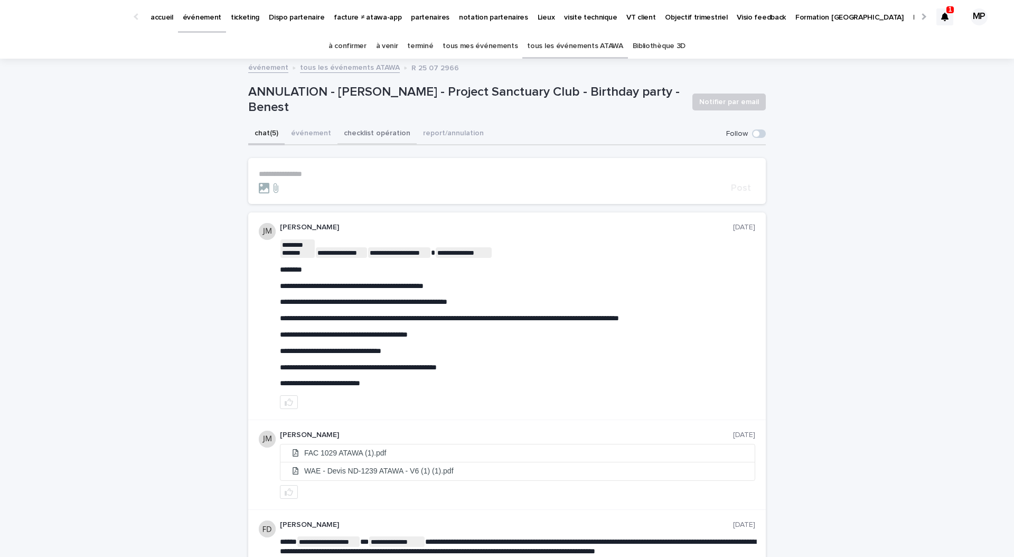
click at [370, 134] on button "checklist opération" at bounding box center [376, 134] width 79 height 22
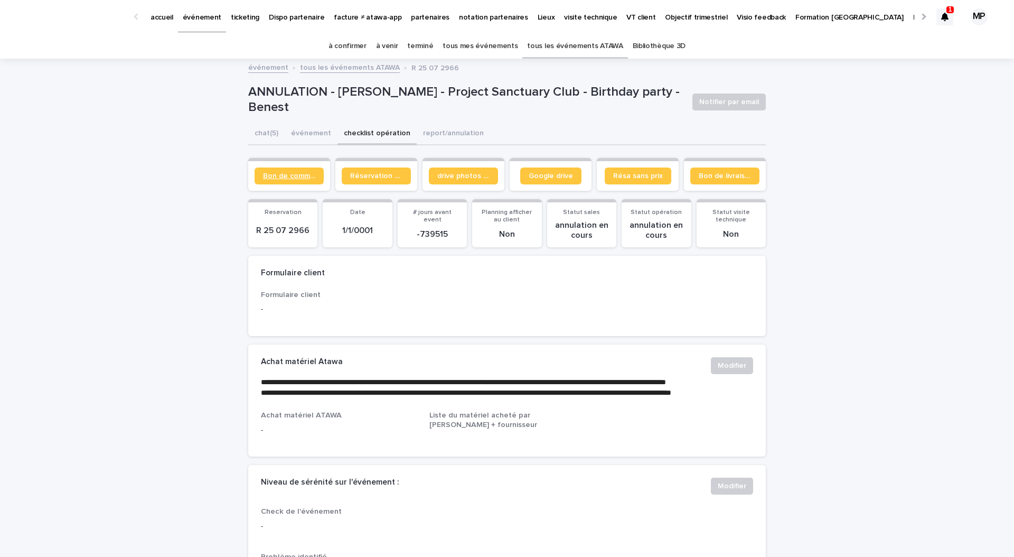
click at [288, 167] on link "Bon de commande" at bounding box center [289, 175] width 69 height 17
click at [411, 15] on p "partenaires" at bounding box center [430, 11] width 39 height 22
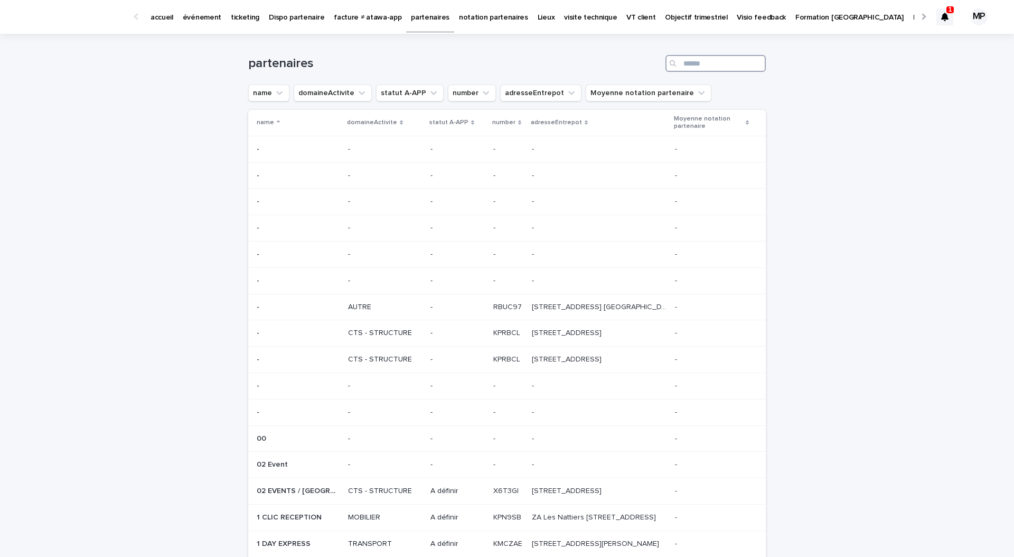
click at [703, 65] on input "Search" at bounding box center [715, 63] width 100 height 17
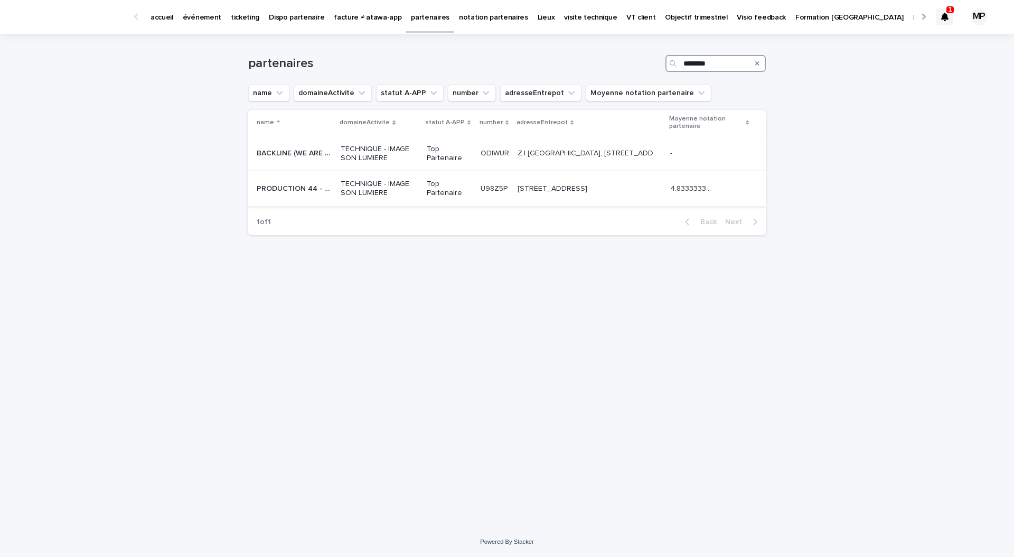
type input "********"
click at [321, 182] on p "PRODUCTION 44 - WE ARE EVENT" at bounding box center [296, 187] width 78 height 11
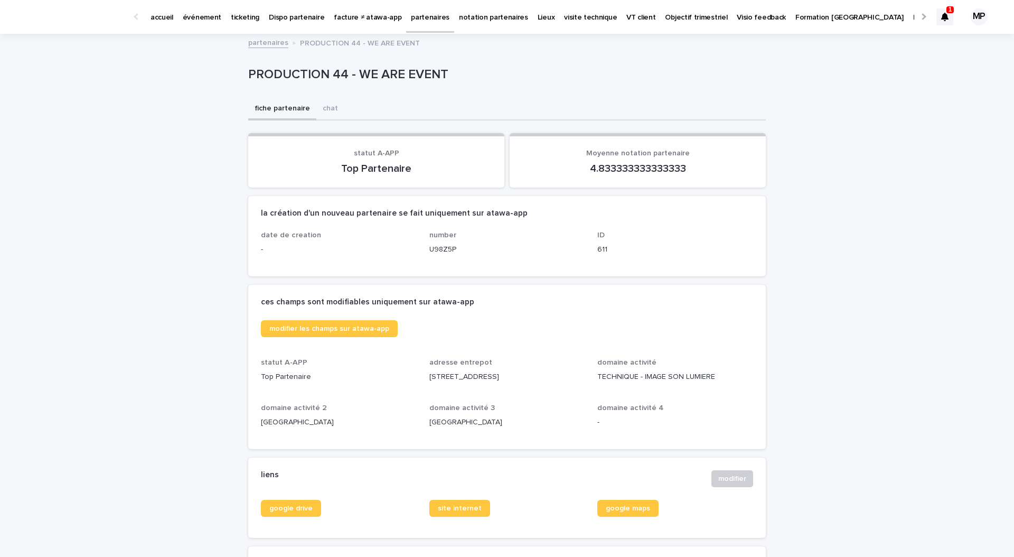
click at [406, 26] on link "partenaires" at bounding box center [430, 15] width 48 height 31
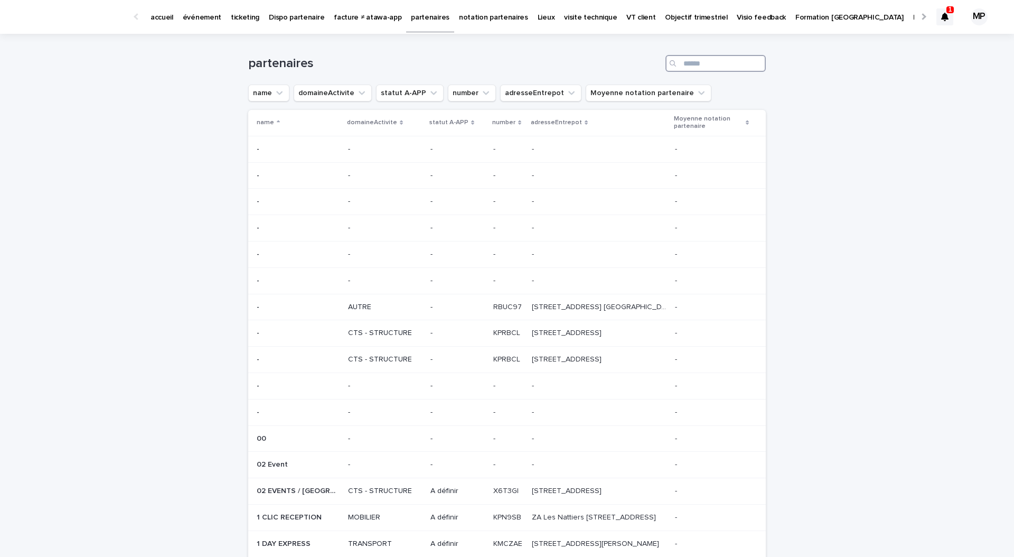
click at [701, 65] on input "Search" at bounding box center [715, 63] width 100 height 17
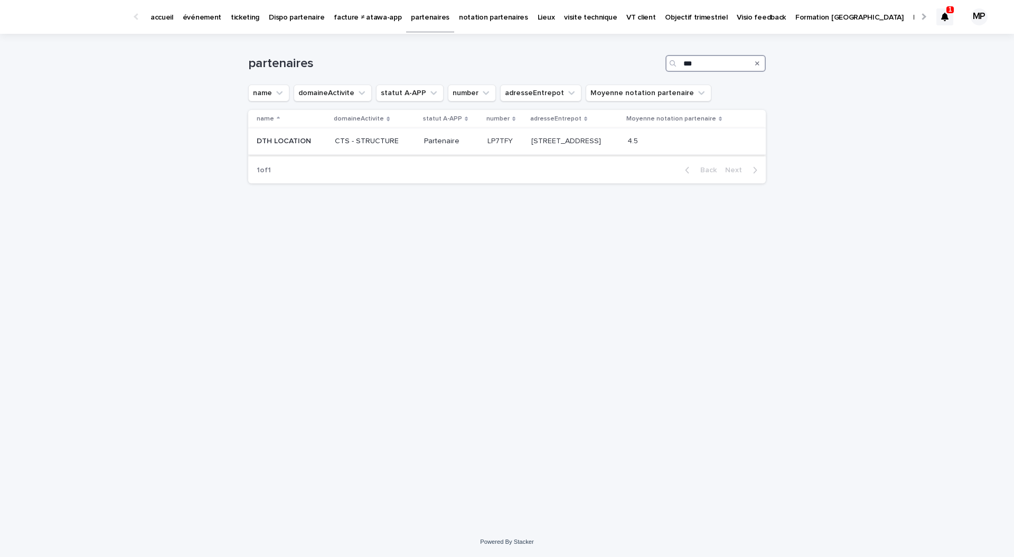
type input "***"
click at [296, 141] on p "DTH LOCATION" at bounding box center [285, 140] width 57 height 11
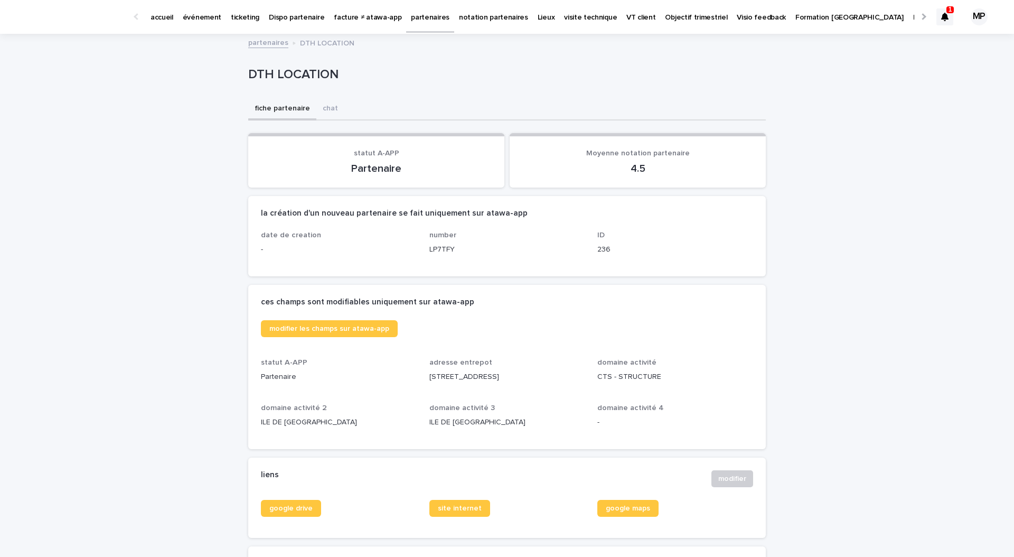
drag, startPoint x: 430, startPoint y: 376, endPoint x: 547, endPoint y: 374, distance: 116.7
click at [547, 374] on p "10 rue des minières - 28410 Abondant 28410 Abondant" at bounding box center [507, 376] width 156 height 11
drag, startPoint x: 552, startPoint y: 377, endPoint x: 383, endPoint y: 376, distance: 169.0
click at [383, 376] on div "modifier les champs sur atawa-app statut A-APP Partenaire adresse entrepot 10 r…" at bounding box center [507, 378] width 492 height 116
click at [446, 381] on p "10 rue des minières - 28410 Abondant 28410 Abondant" at bounding box center [507, 376] width 156 height 11
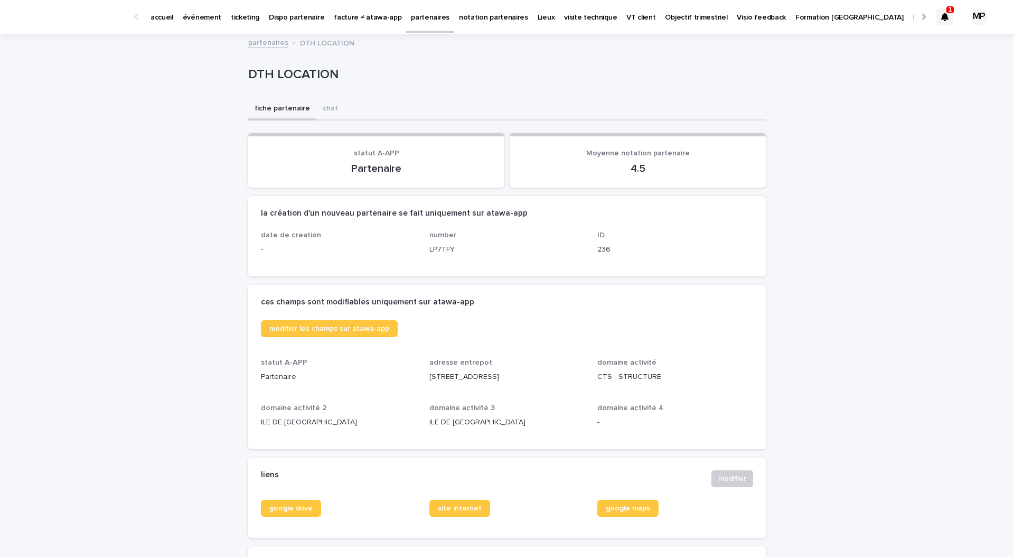
drag, startPoint x: 552, startPoint y: 377, endPoint x: 429, endPoint y: 374, distance: 123.1
click at [429, 374] on p "10 rue des minières - 28410 Abondant 28410 Abondant" at bounding box center [507, 376] width 156 height 11
copy p "10 rue des minières - 28410 Abondant"
click at [204, 19] on p "événement" at bounding box center [202, 11] width 39 height 22
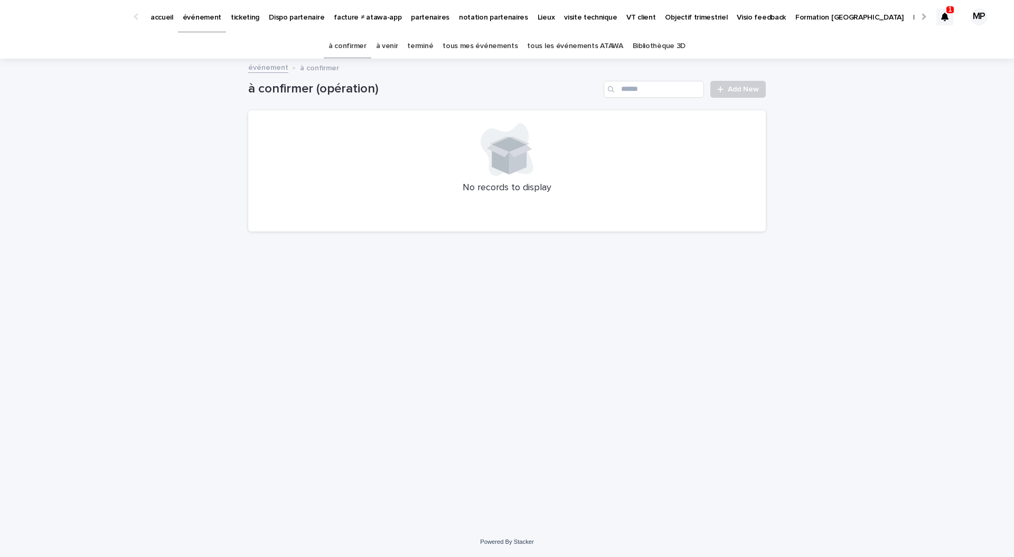
click at [563, 49] on link "tous les événements ATAWA" at bounding box center [575, 46] width 96 height 25
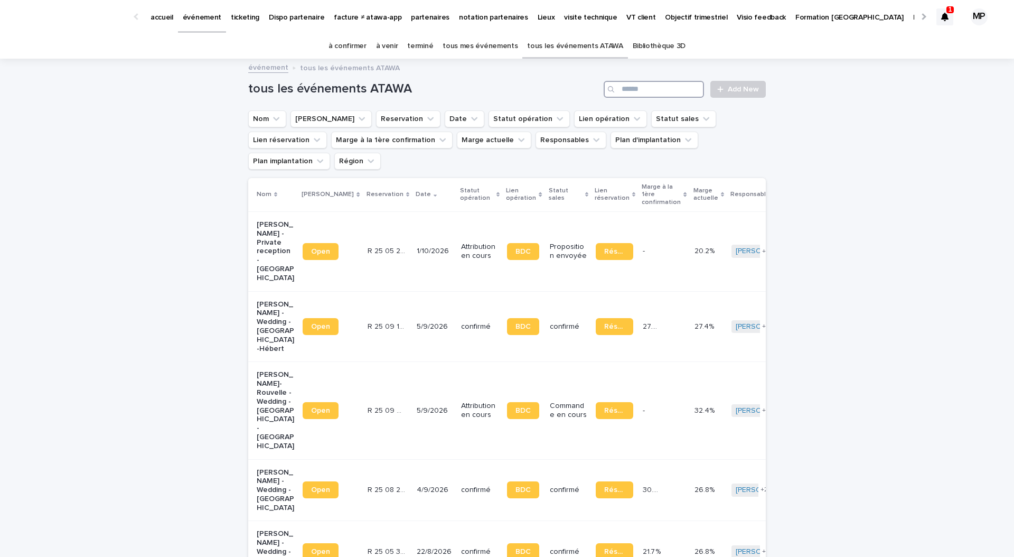
click at [675, 89] on input "Search" at bounding box center [654, 89] width 100 height 17
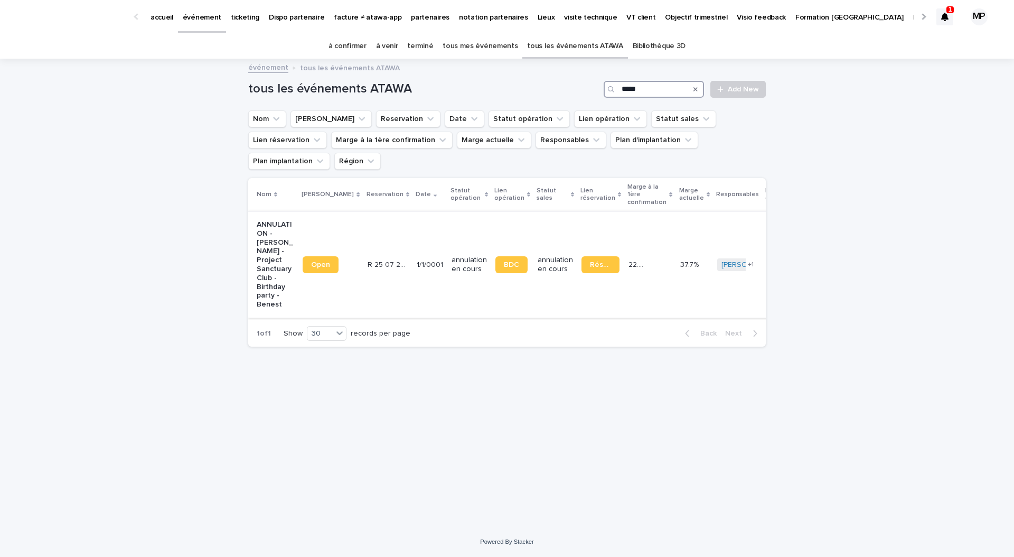
type input "*****"
click at [288, 220] on p "ANNULATION - Subhi Barakat - Project Sanctuary Club - Birthday party - Benest" at bounding box center [275, 264] width 37 height 89
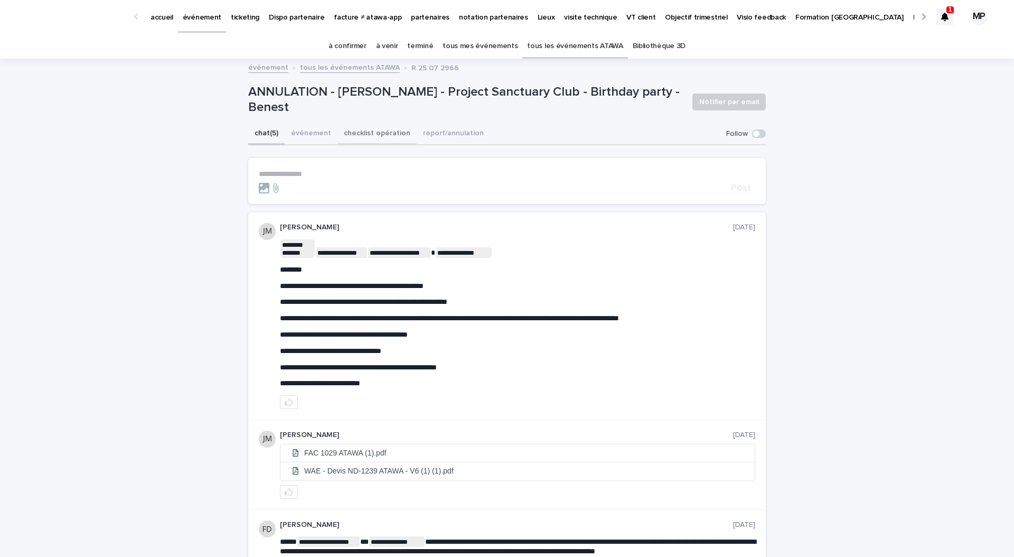
click at [375, 133] on button "checklist opération" at bounding box center [376, 134] width 79 height 22
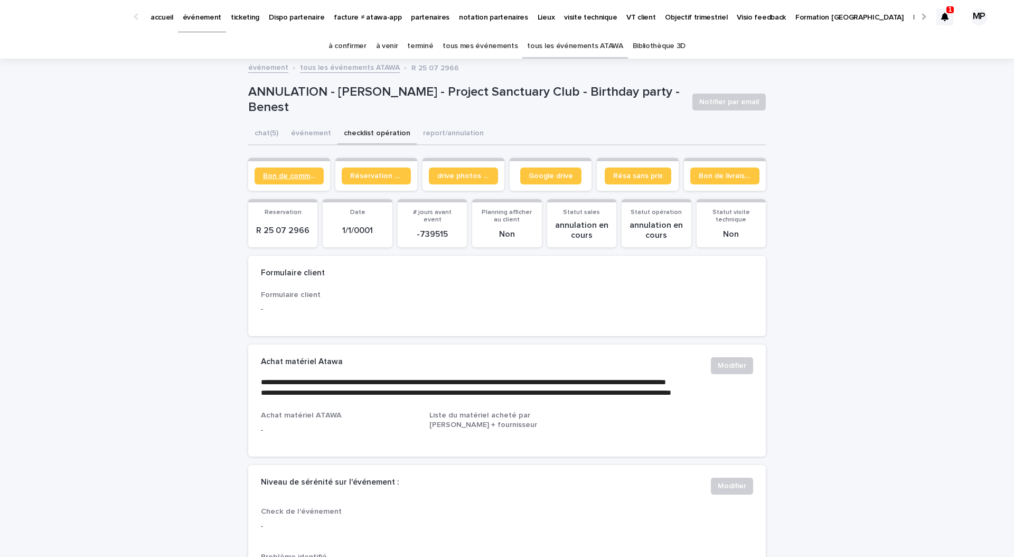
click at [297, 176] on span "Bon de commande" at bounding box center [289, 175] width 52 height 7
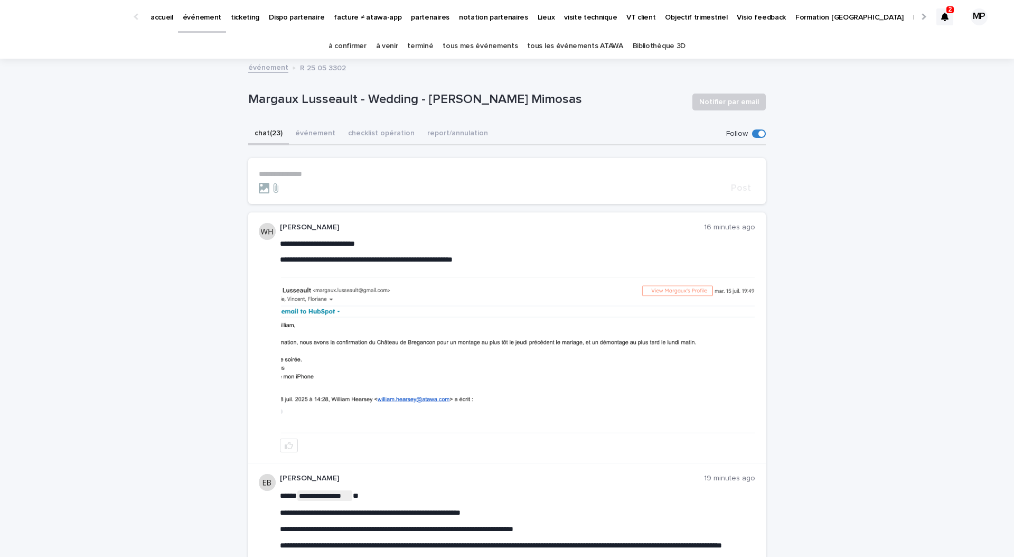
click at [500, 369] on img at bounding box center [518, 355] width 474 height 157
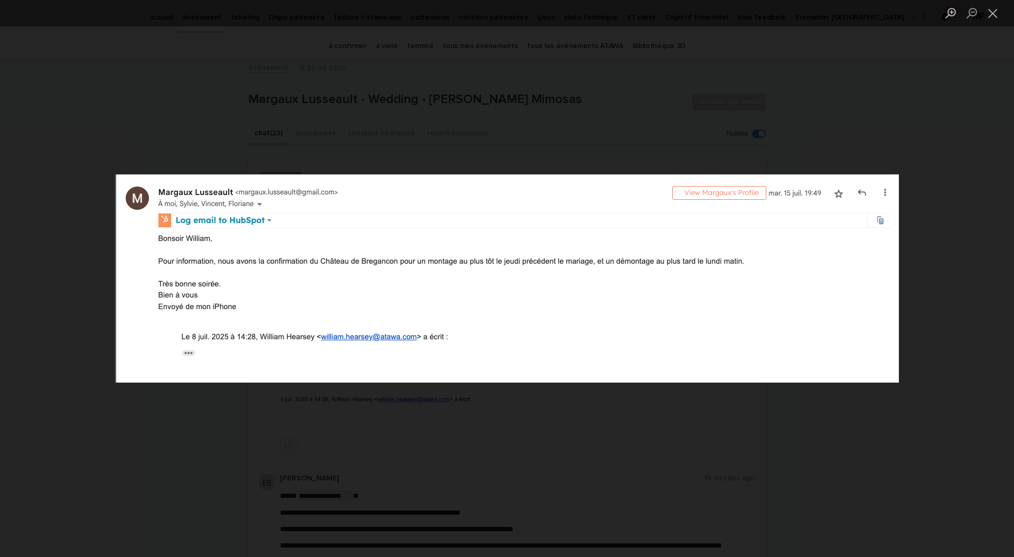
click at [893, 436] on div "Lightbox" at bounding box center [507, 278] width 1014 height 557
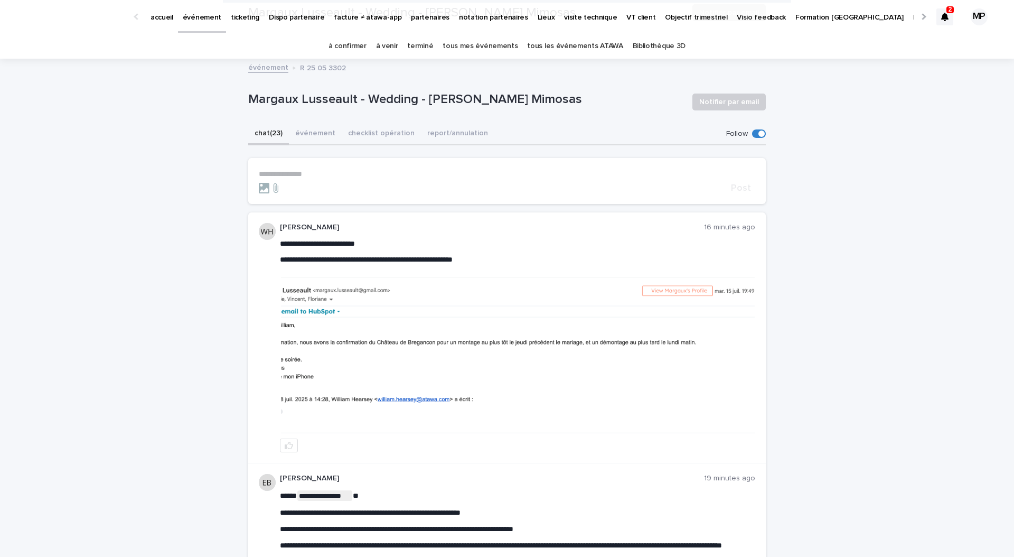
scroll to position [158, 0]
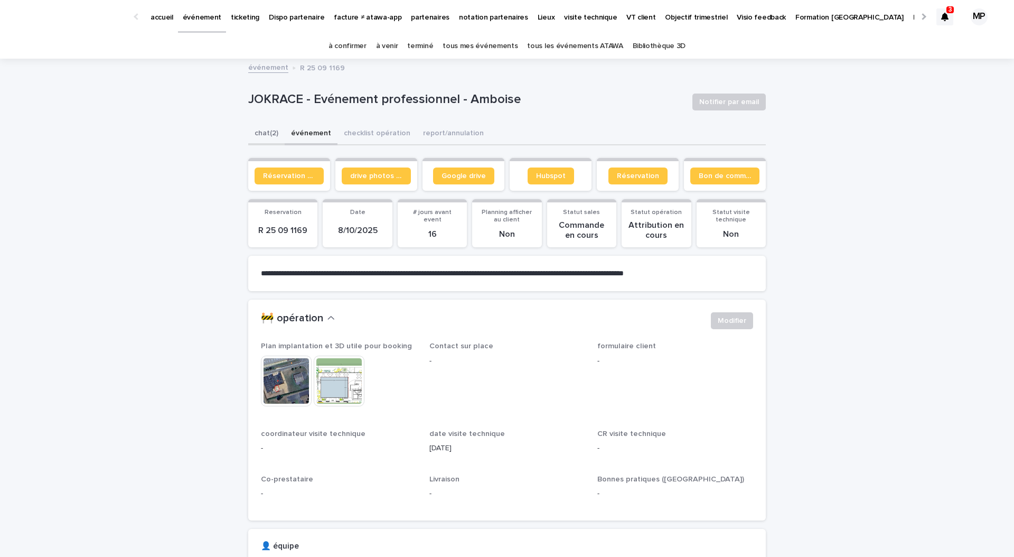
click at [267, 143] on button "chat (2)" at bounding box center [266, 134] width 36 height 22
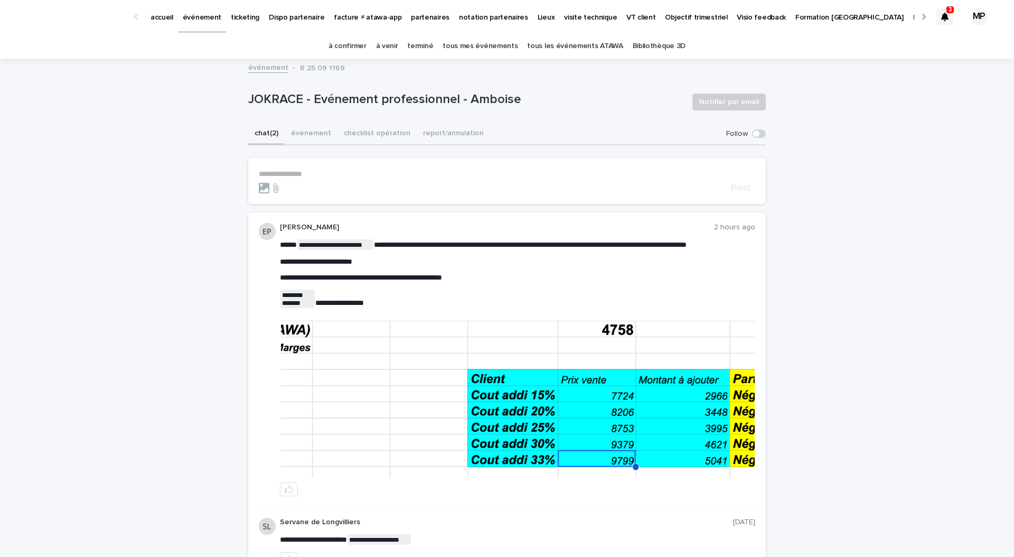
scroll to position [120, 0]
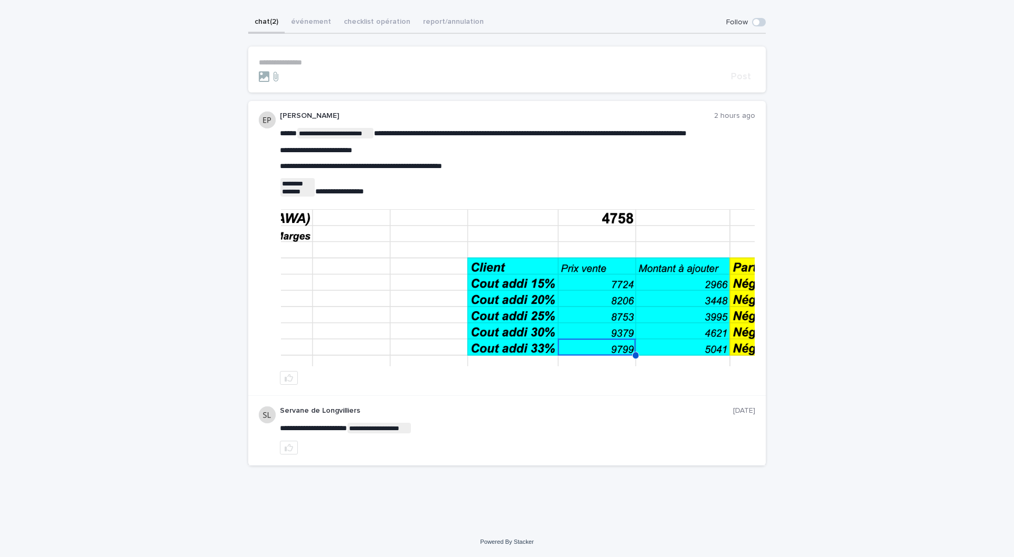
click at [401, 282] on img at bounding box center [518, 287] width 474 height 157
click at [488, 316] on img at bounding box center [518, 287] width 474 height 157
